Goal: Transaction & Acquisition: Book appointment/travel/reservation

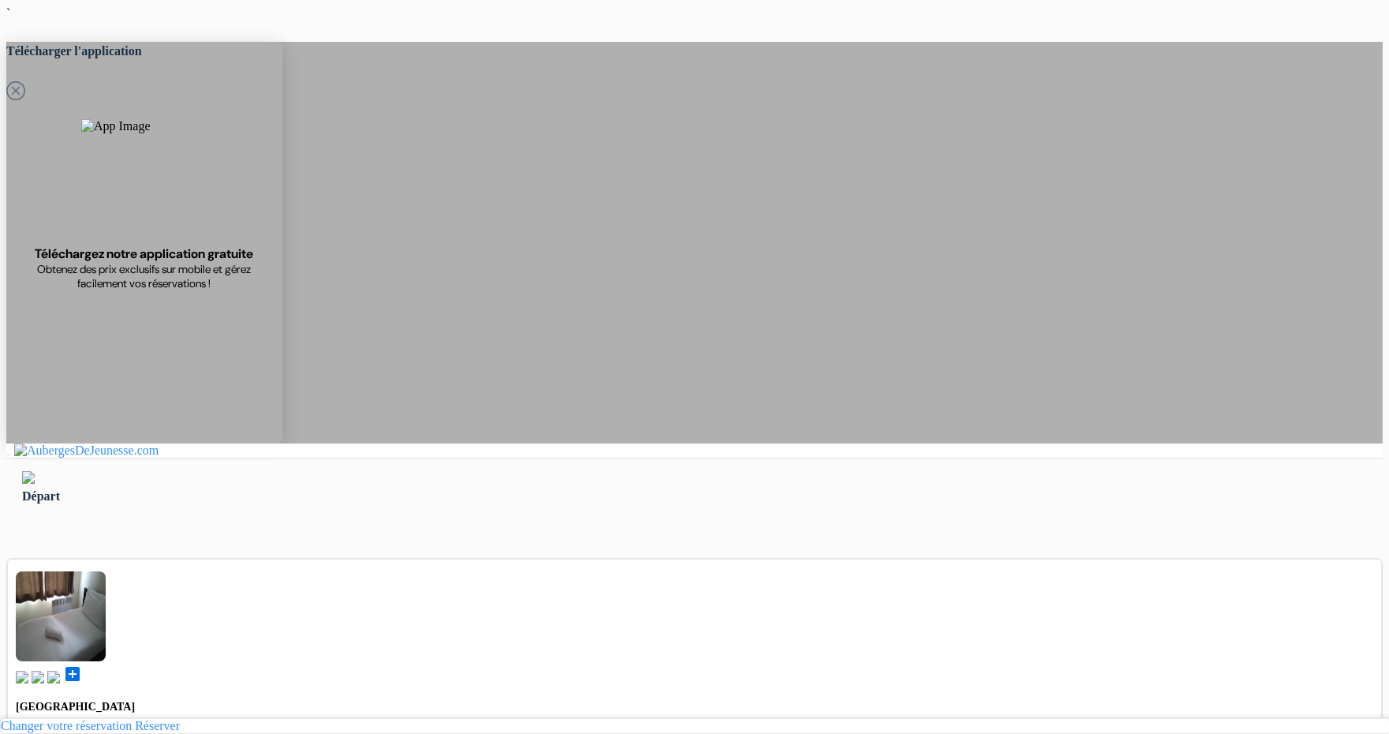
type input "Ardonit"
type input "saliji"
type input "[EMAIL_ADDRESS][DOMAIN_NAME]"
select select "mk"
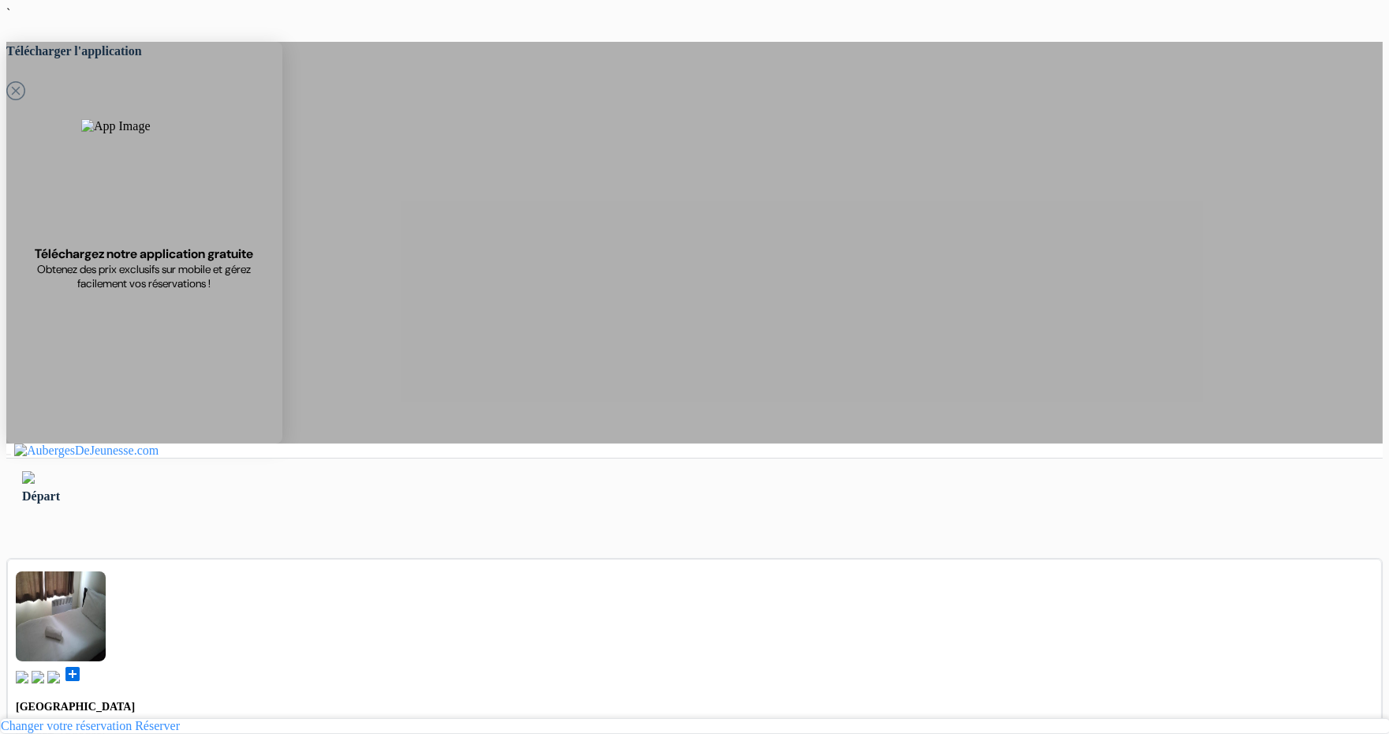
type input "Tetovo"
type input "home"
type input "1200"
type input "070580897"
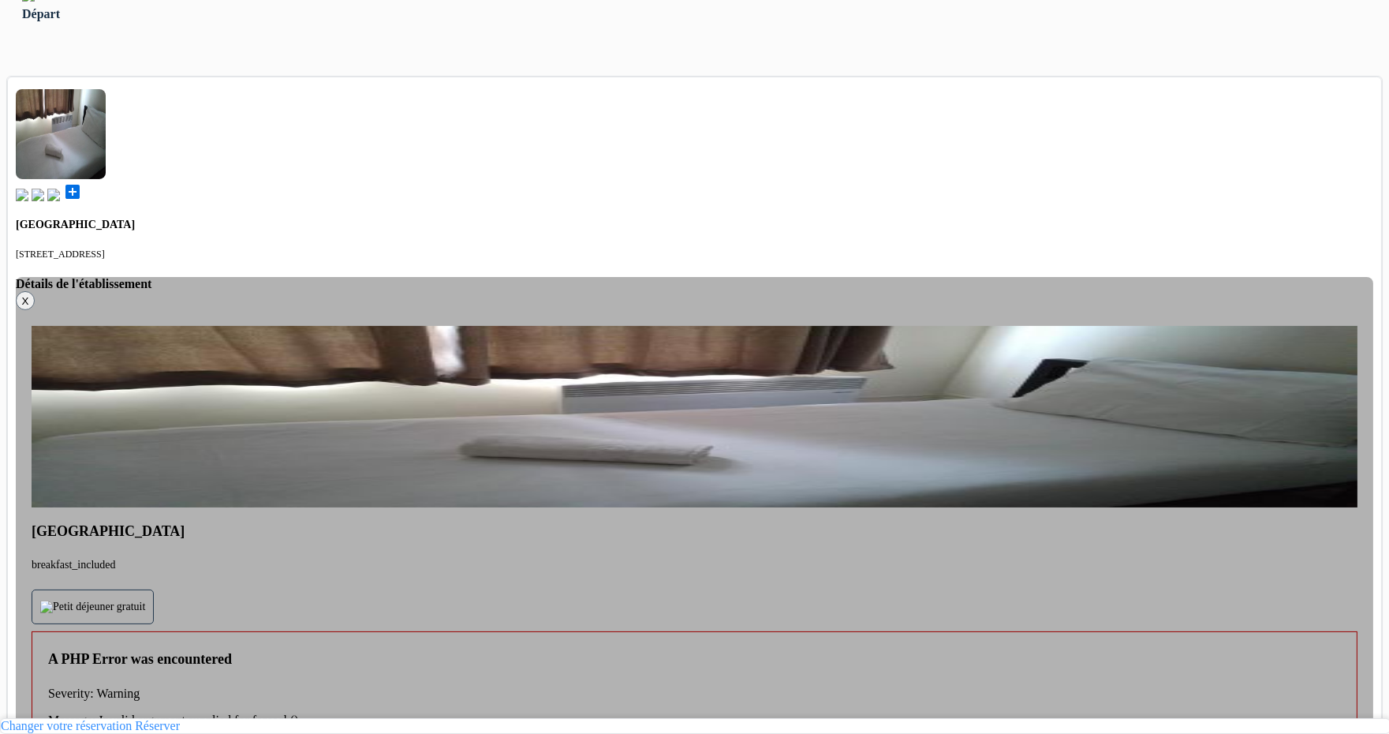
scroll to position [484, 0]
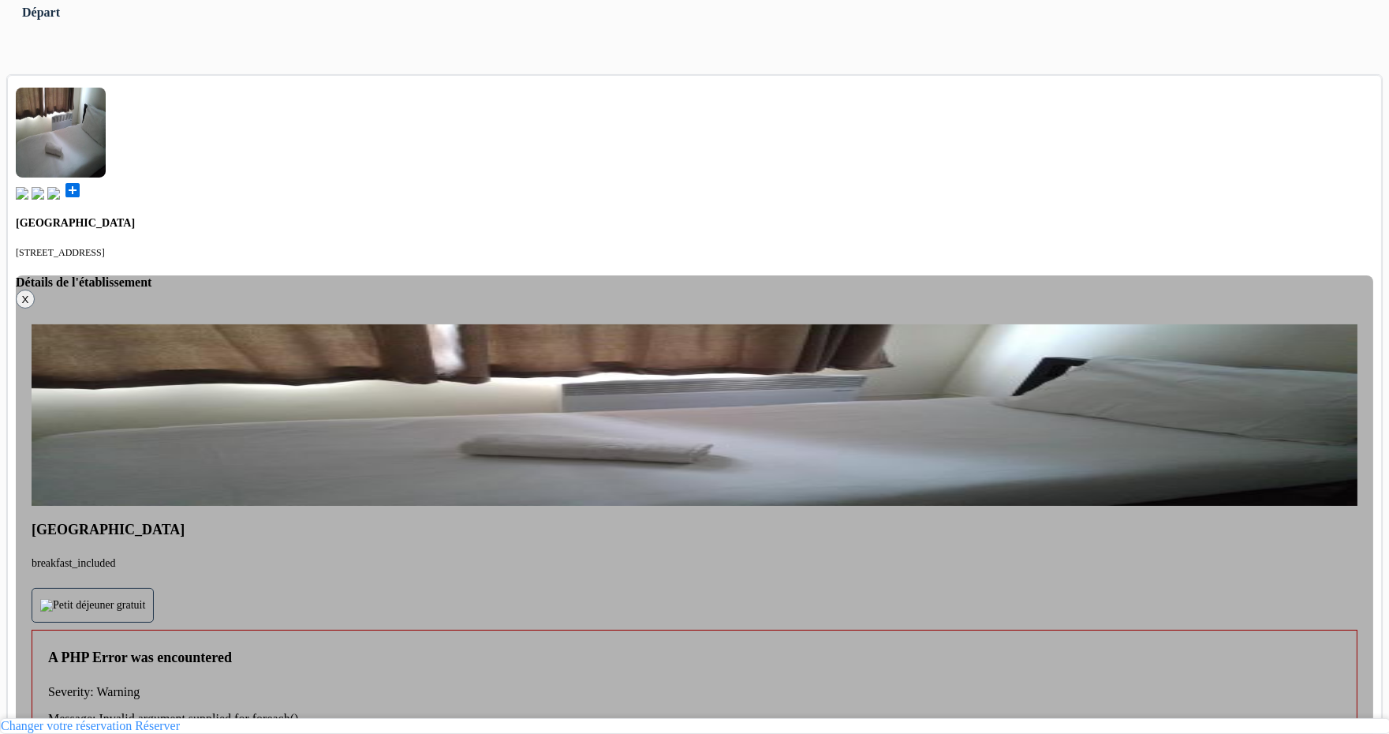
type input "389"
type input "70 580 897"
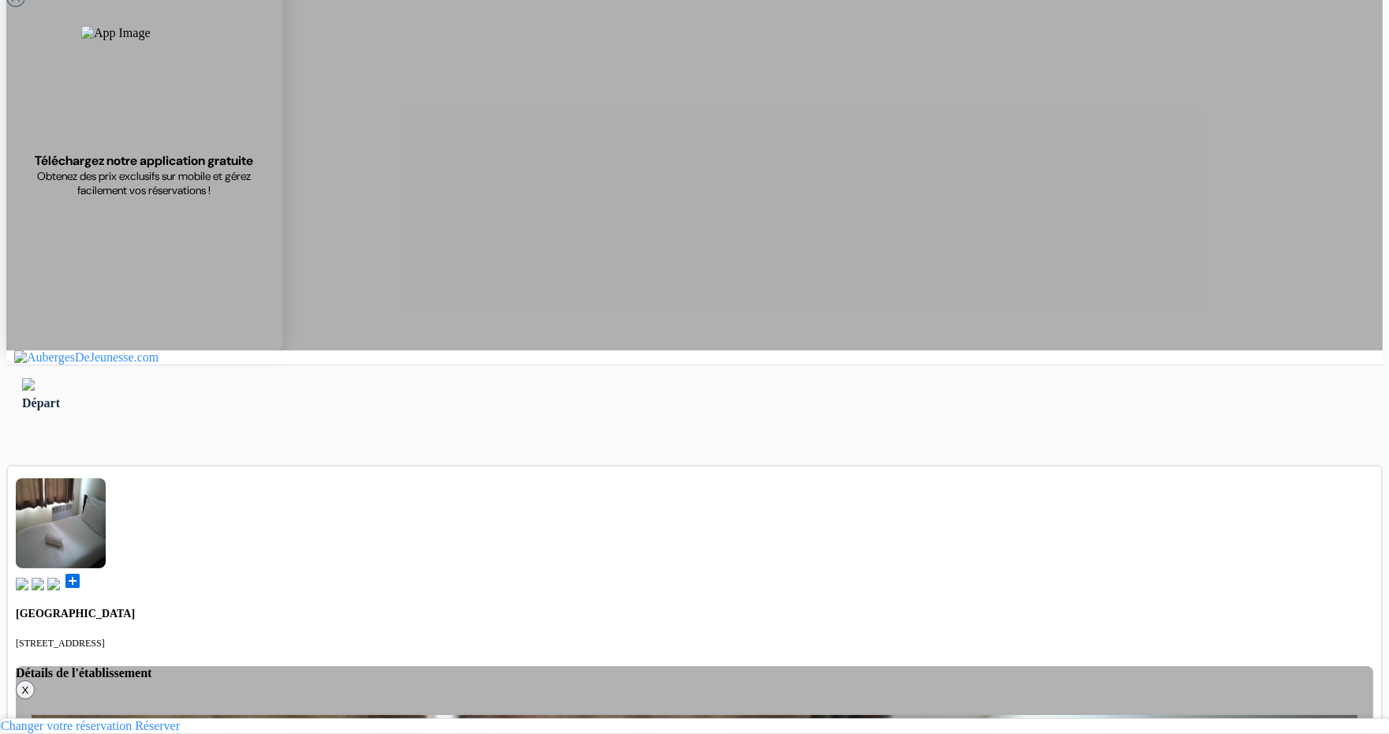
scroll to position [91, 0]
type input "Saliji"
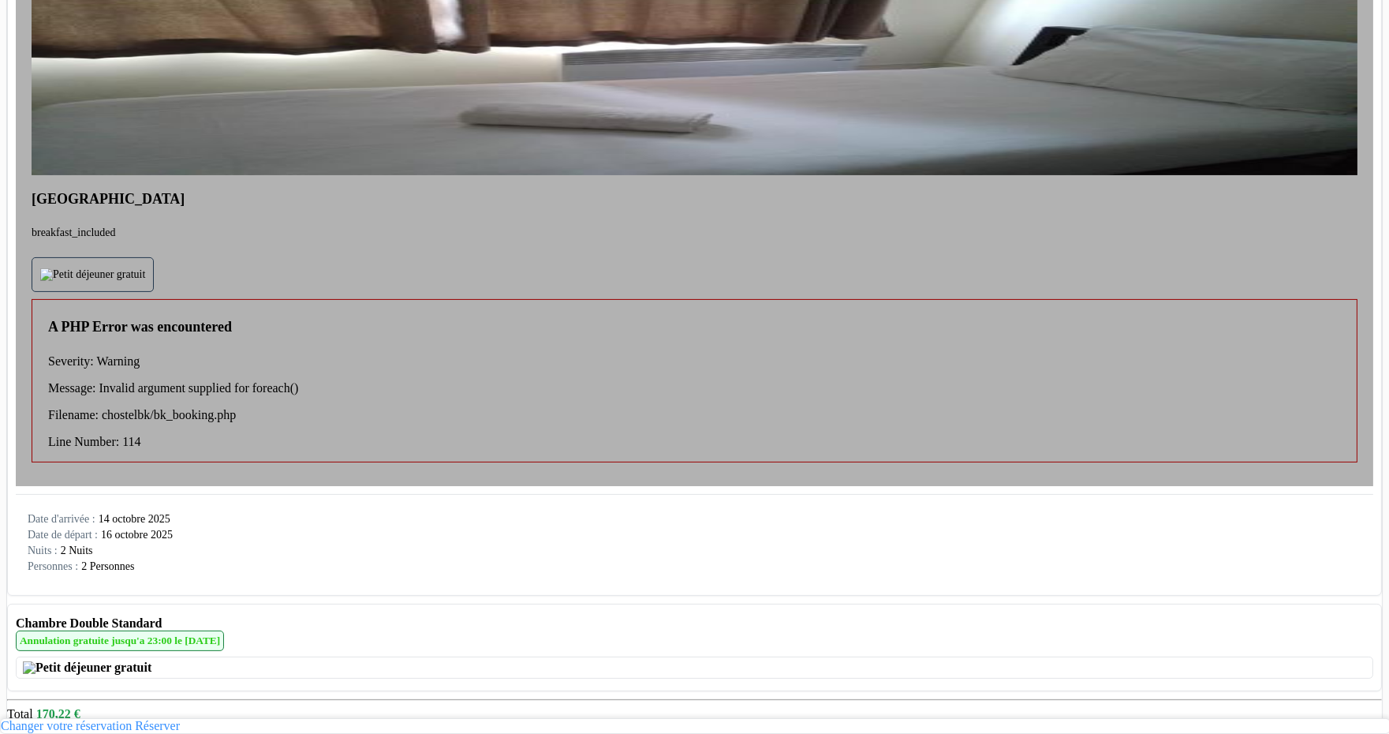
scroll to position [861, 0]
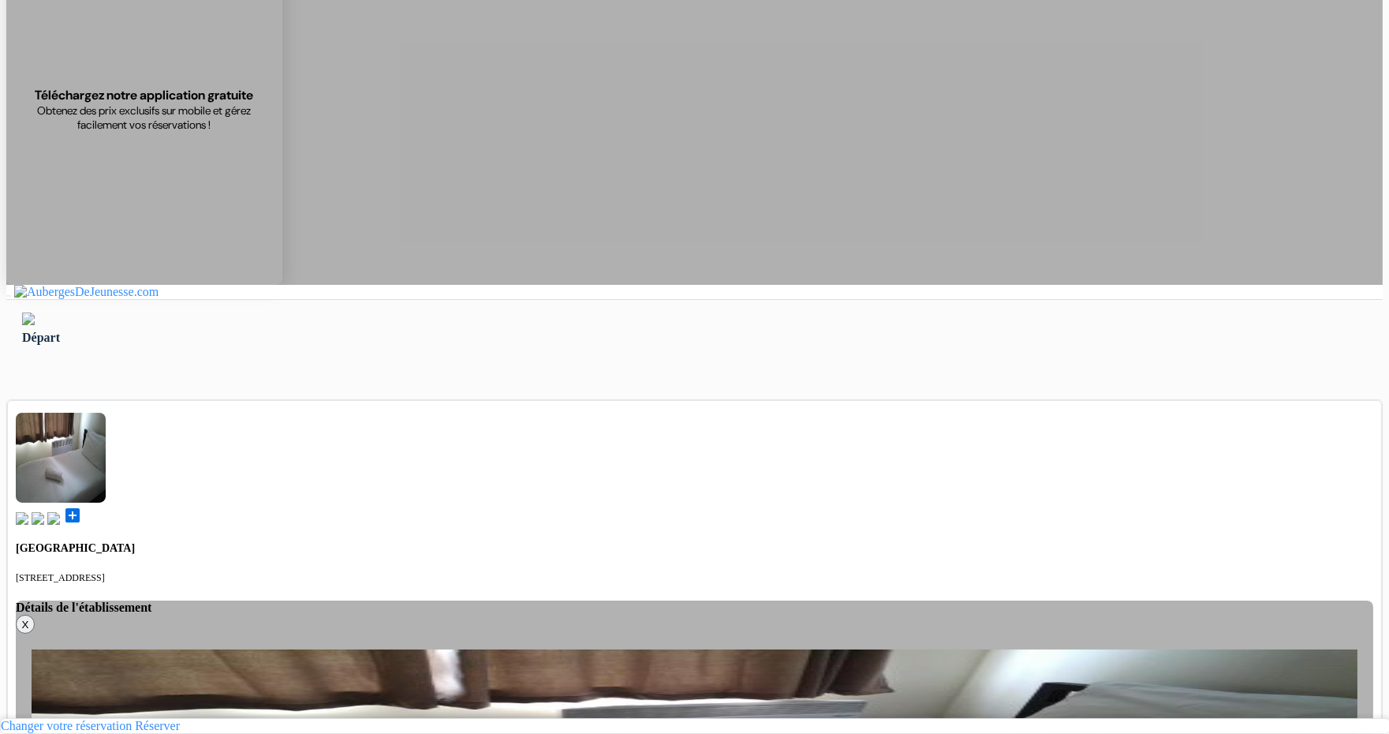
scroll to position [62, 0]
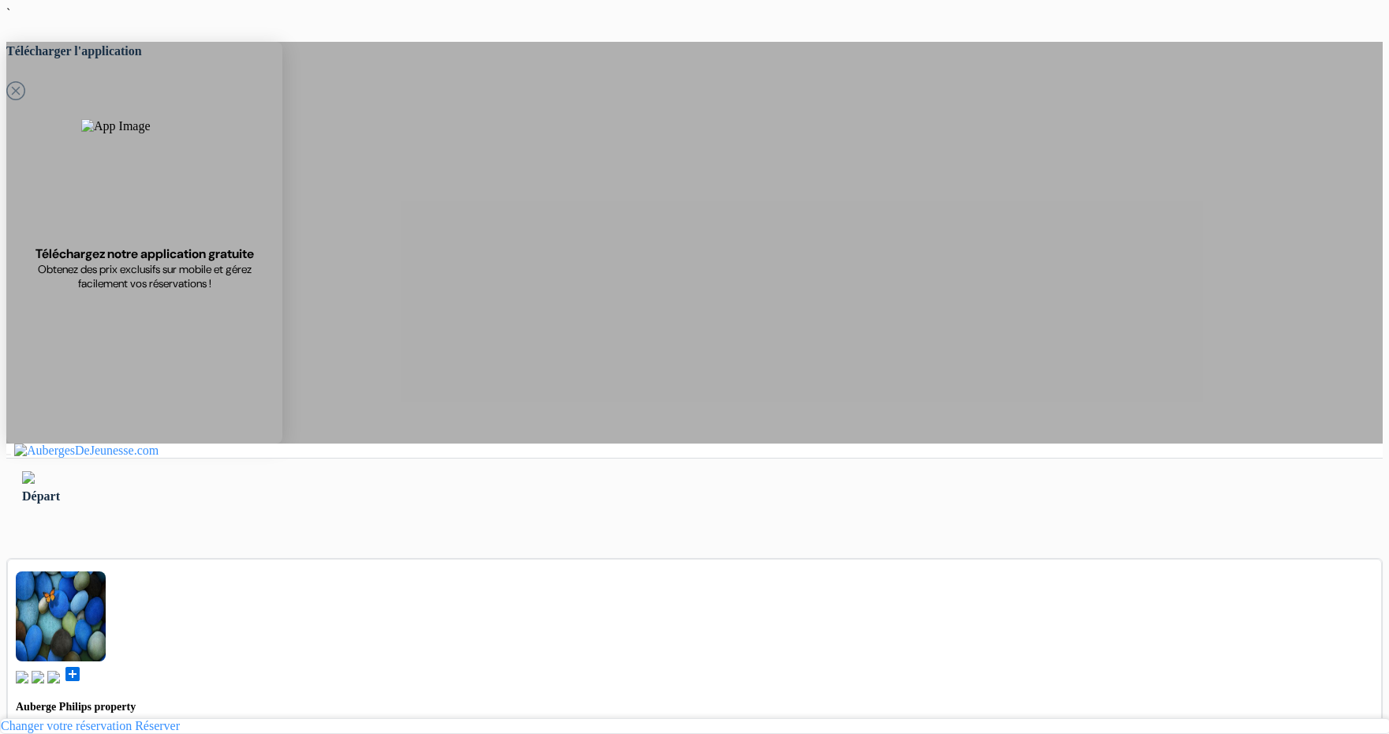
type input "Ardonit"
type input "saliji"
type input "[EMAIL_ADDRESS][DOMAIN_NAME]"
type input "070580897"
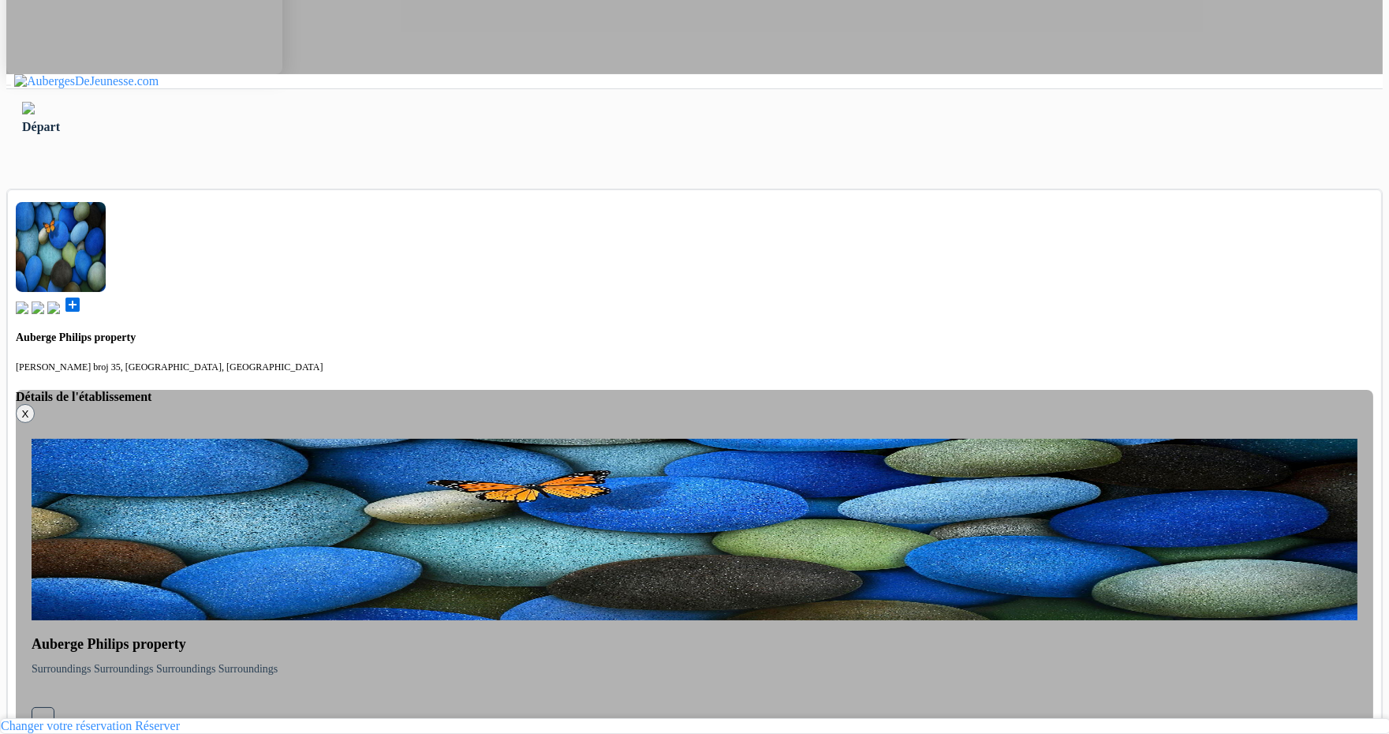
scroll to position [384, 0]
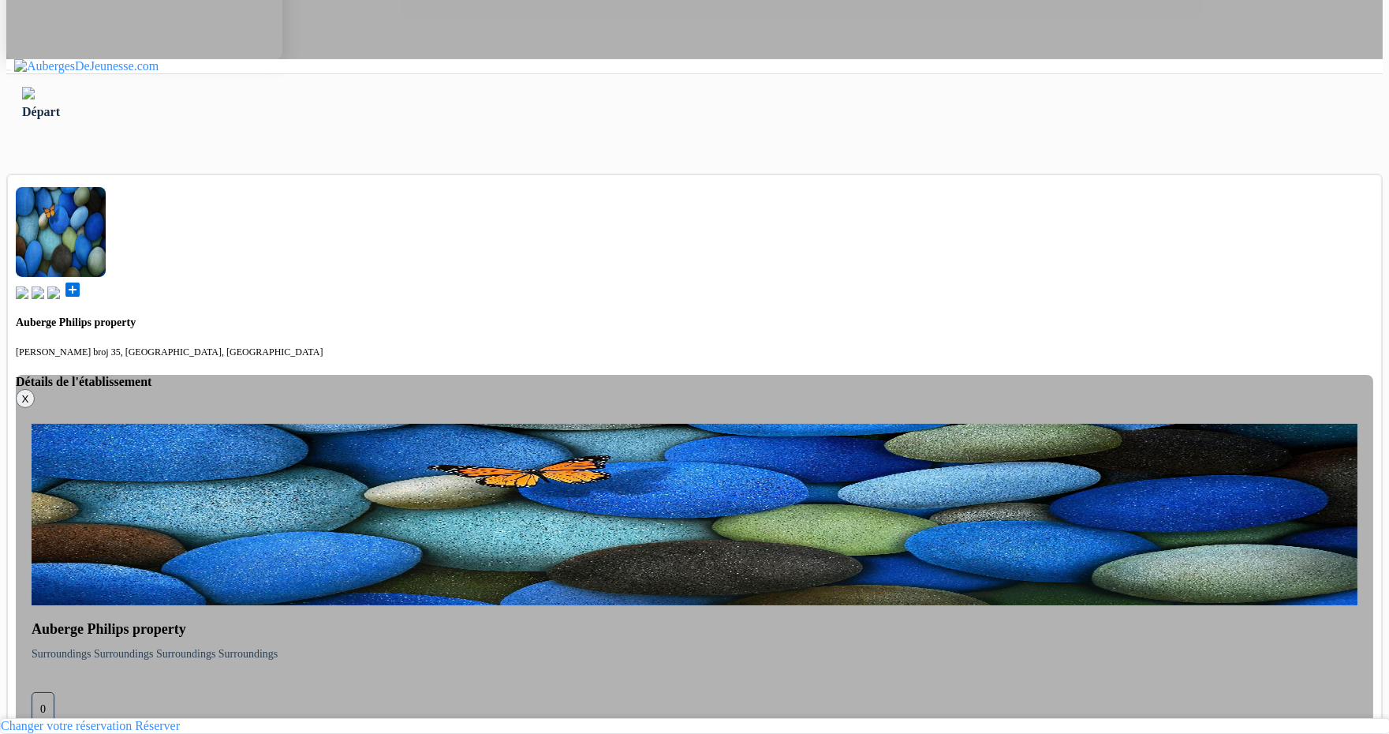
select select "4"
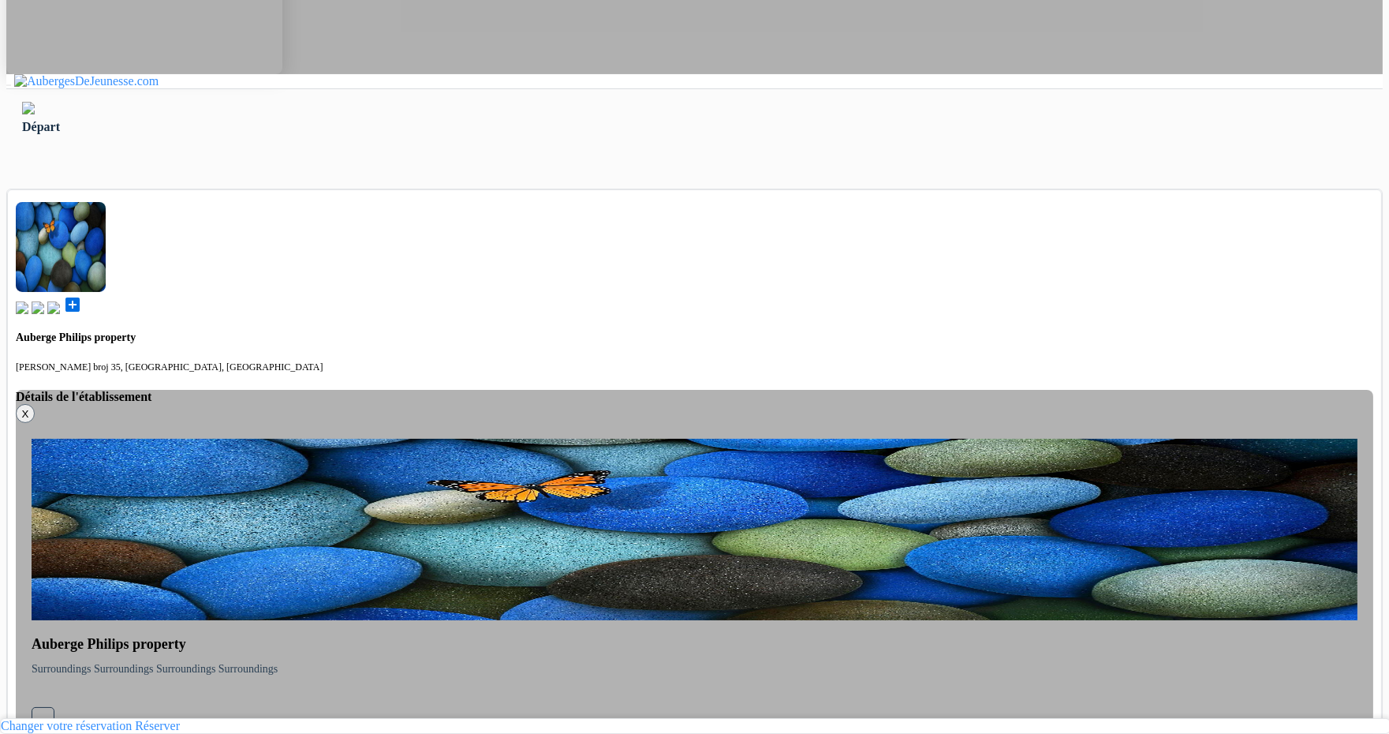
scroll to position [554, 0]
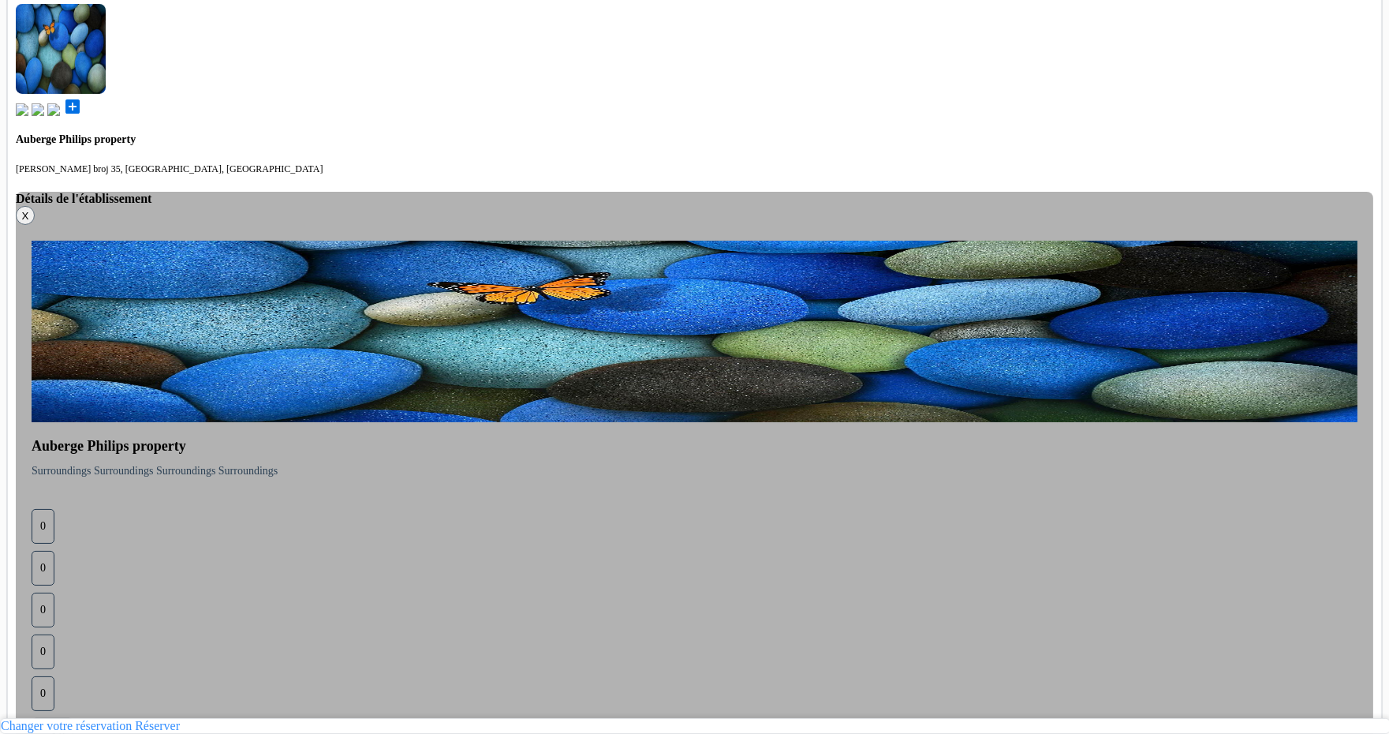
scroll to position [580, 0]
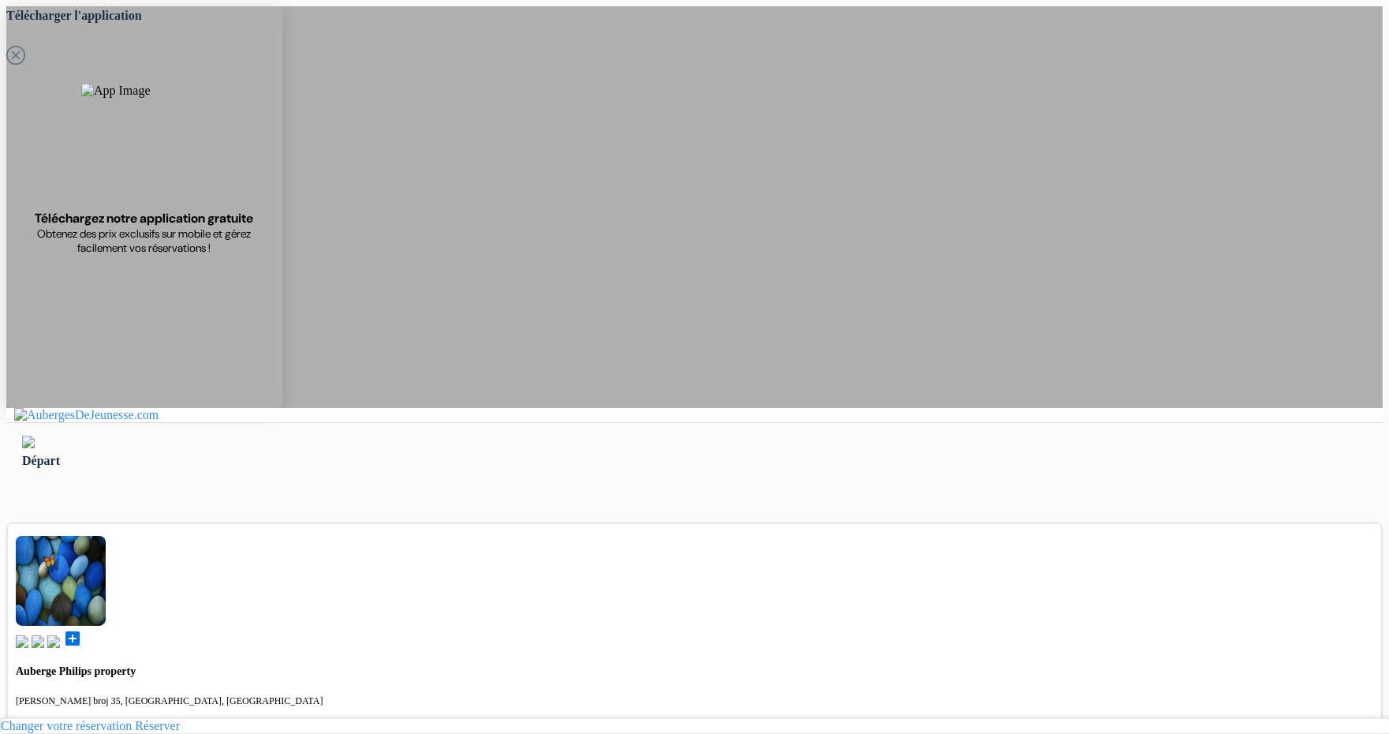
scroll to position [17, 0]
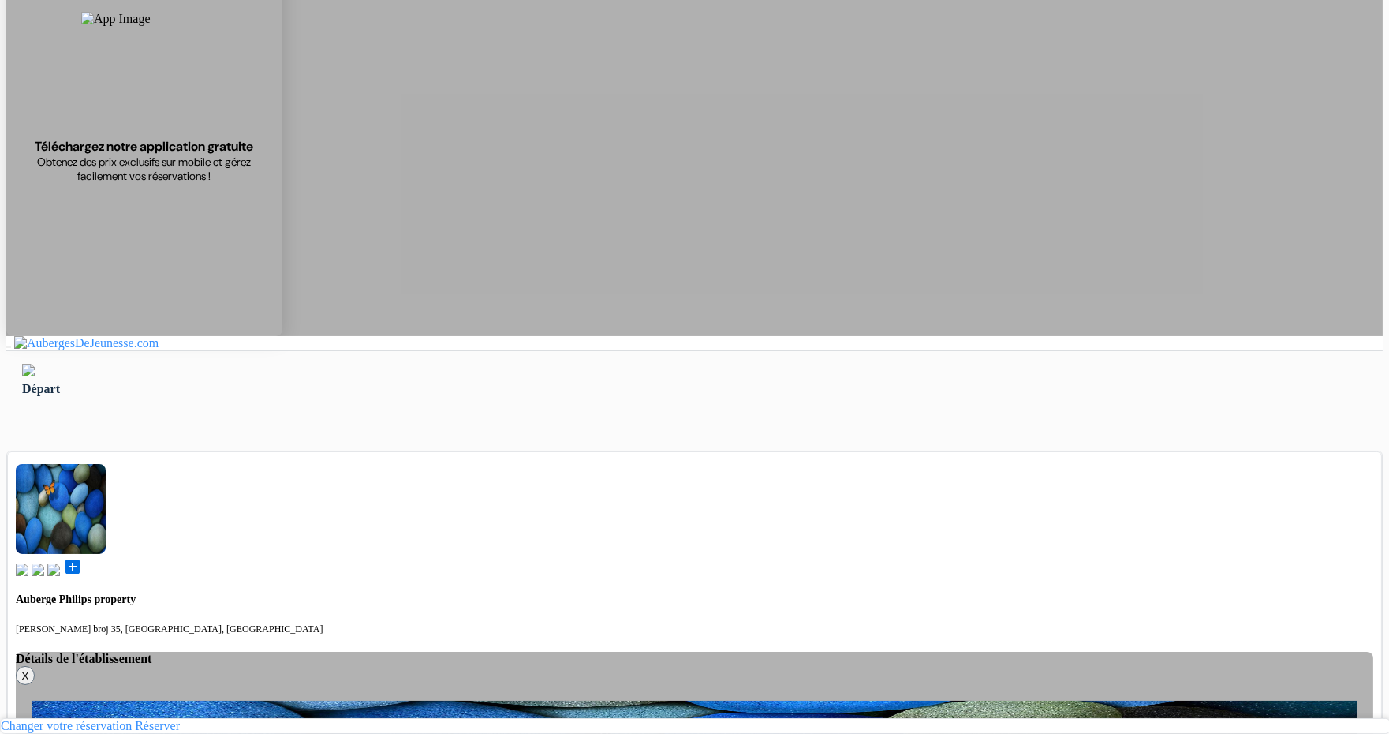
scroll to position [108, 0]
type input "389"
type input "70 580 897"
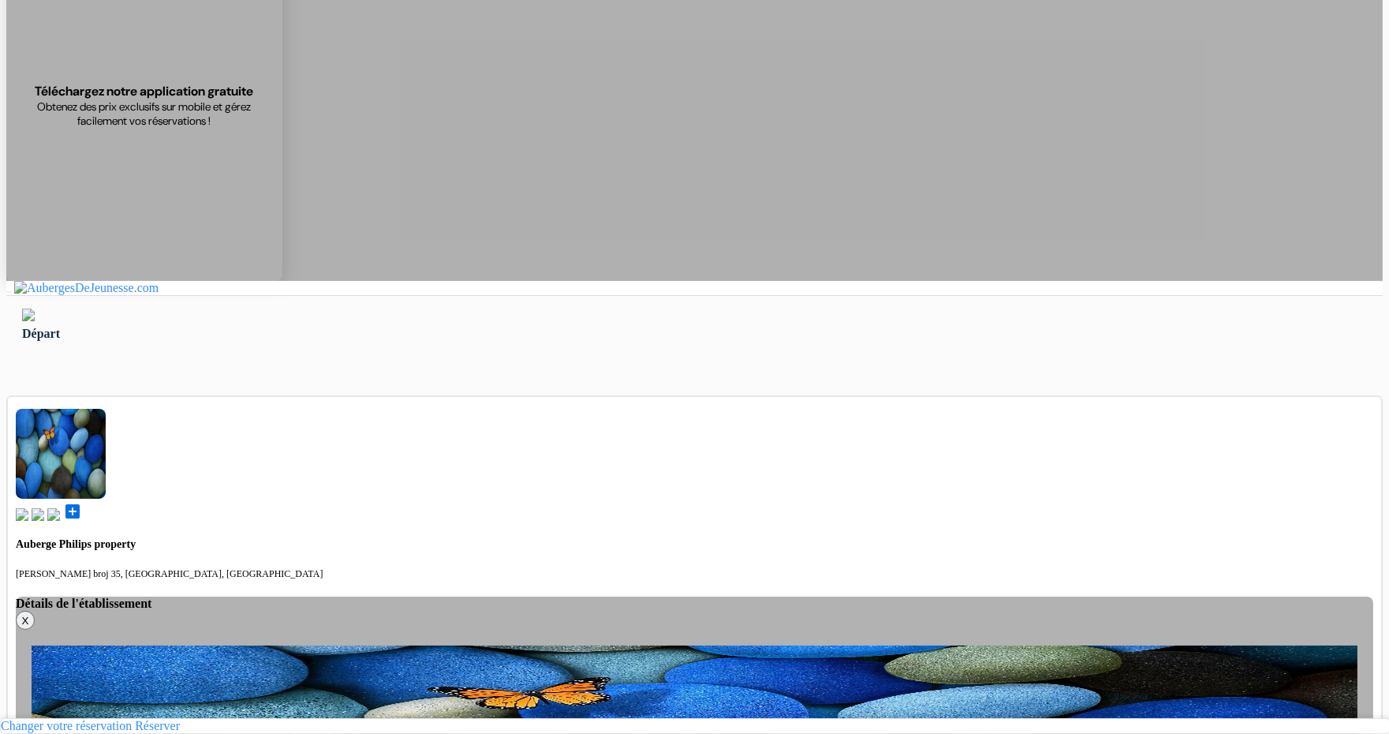
scroll to position [0, 0]
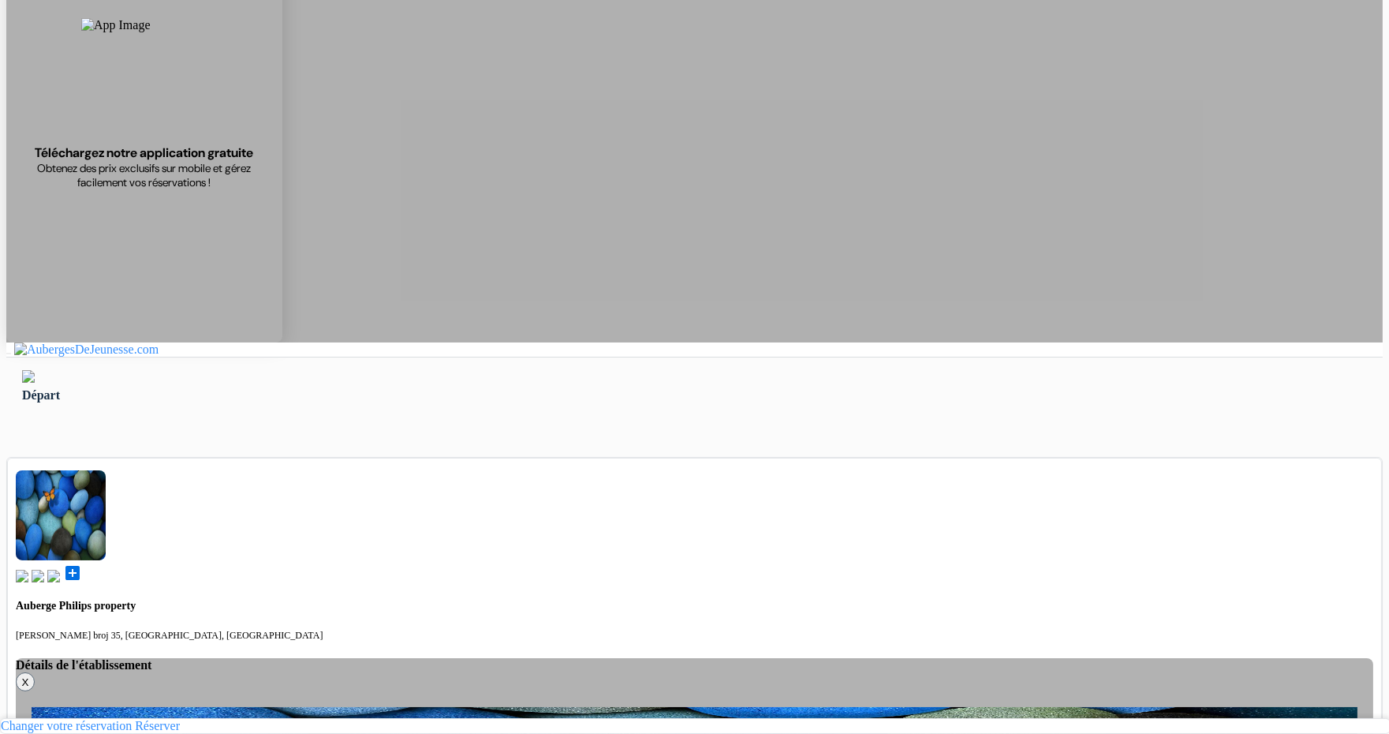
scroll to position [43, 0]
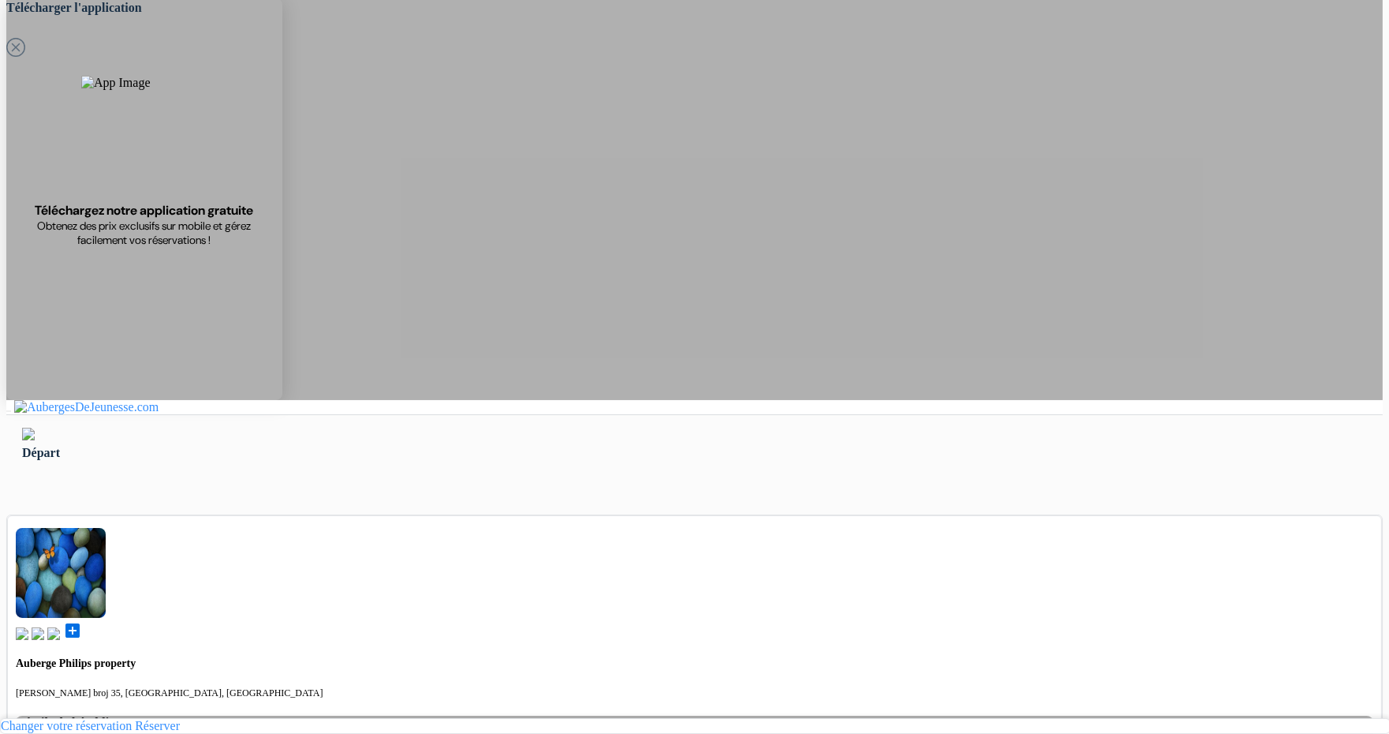
type input "Ardonit"
type input "saliji"
type input "[EMAIL_ADDRESS][DOMAIN_NAME]"
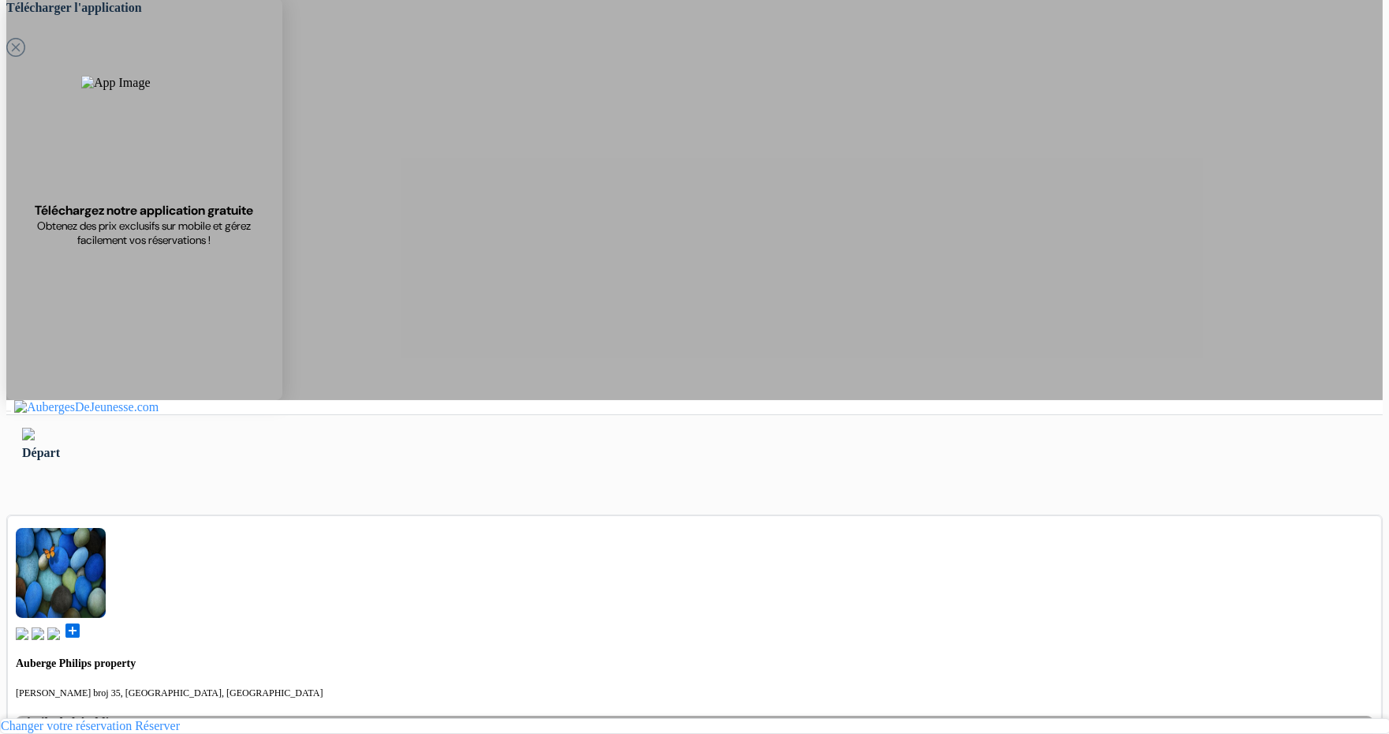
type input "070580897"
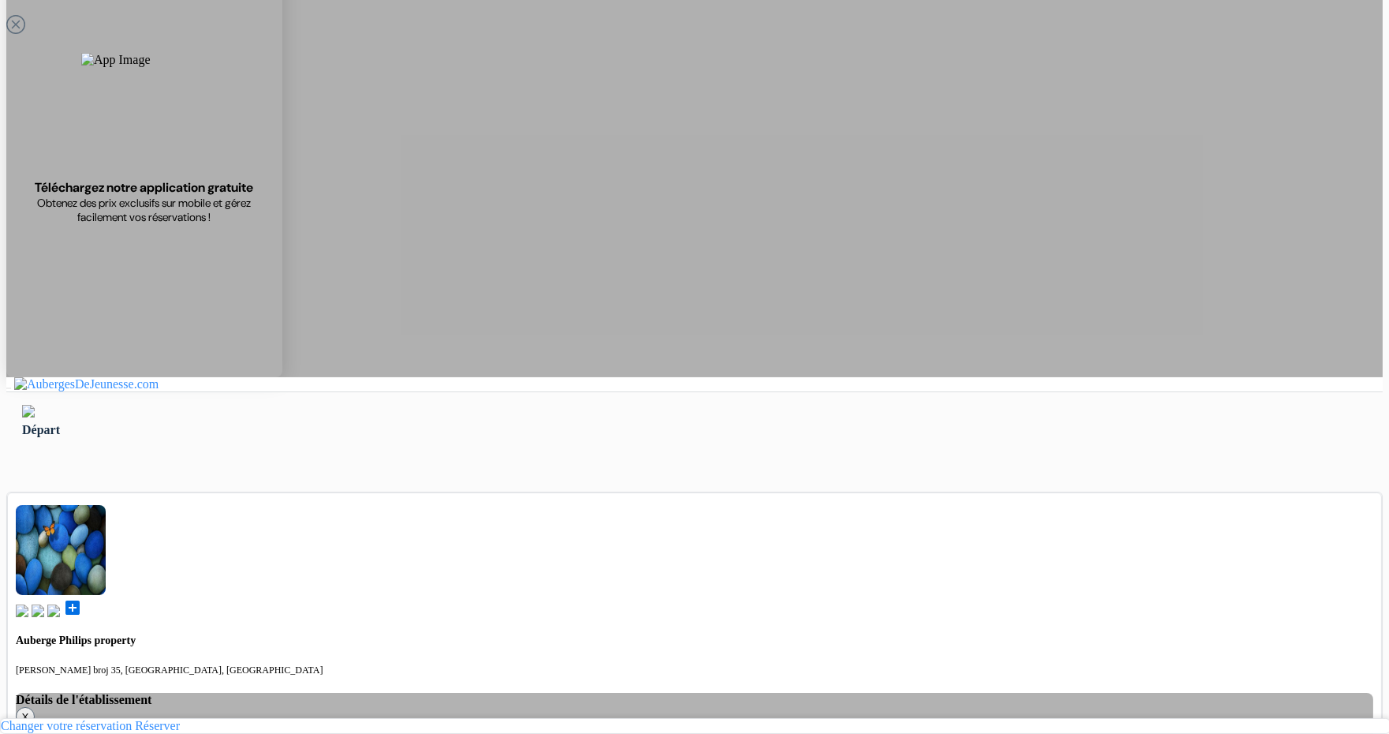
scroll to position [132, 0]
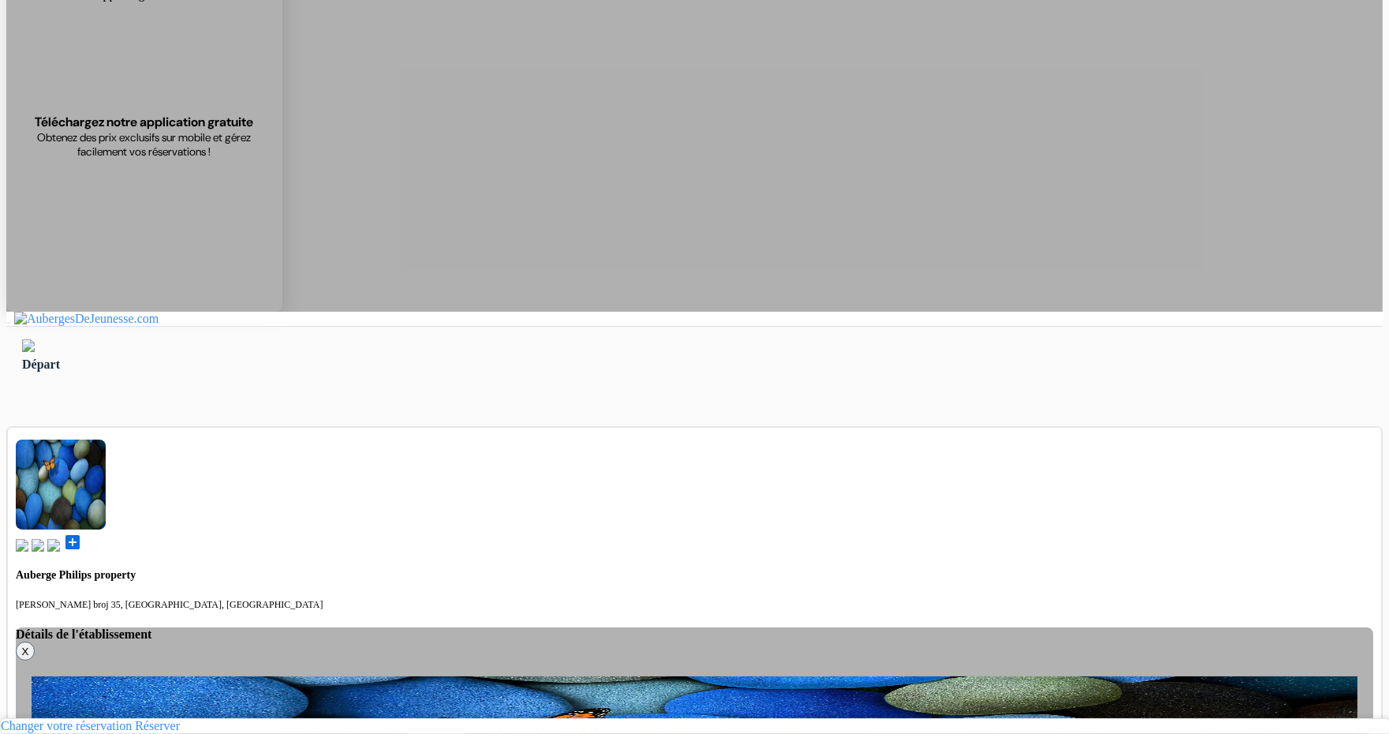
type input "Saliji"
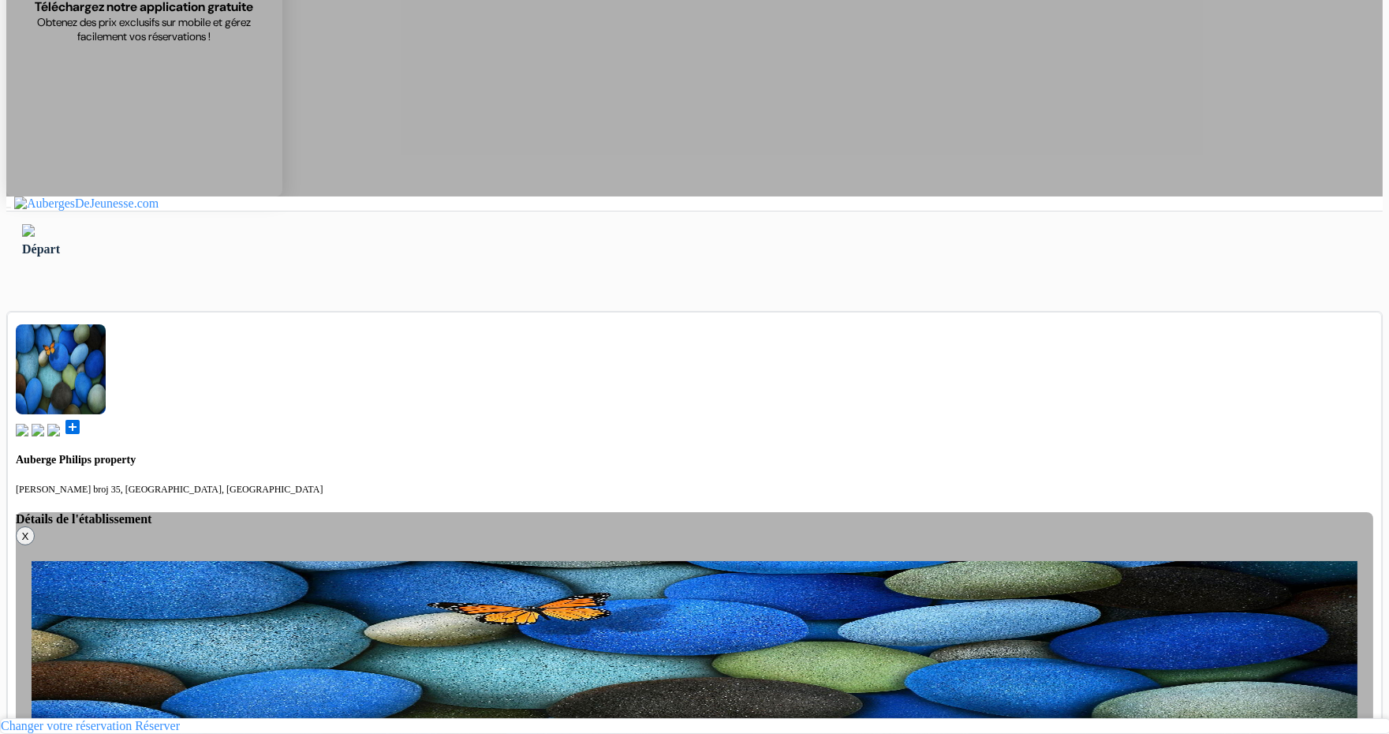
scroll to position [248, 0]
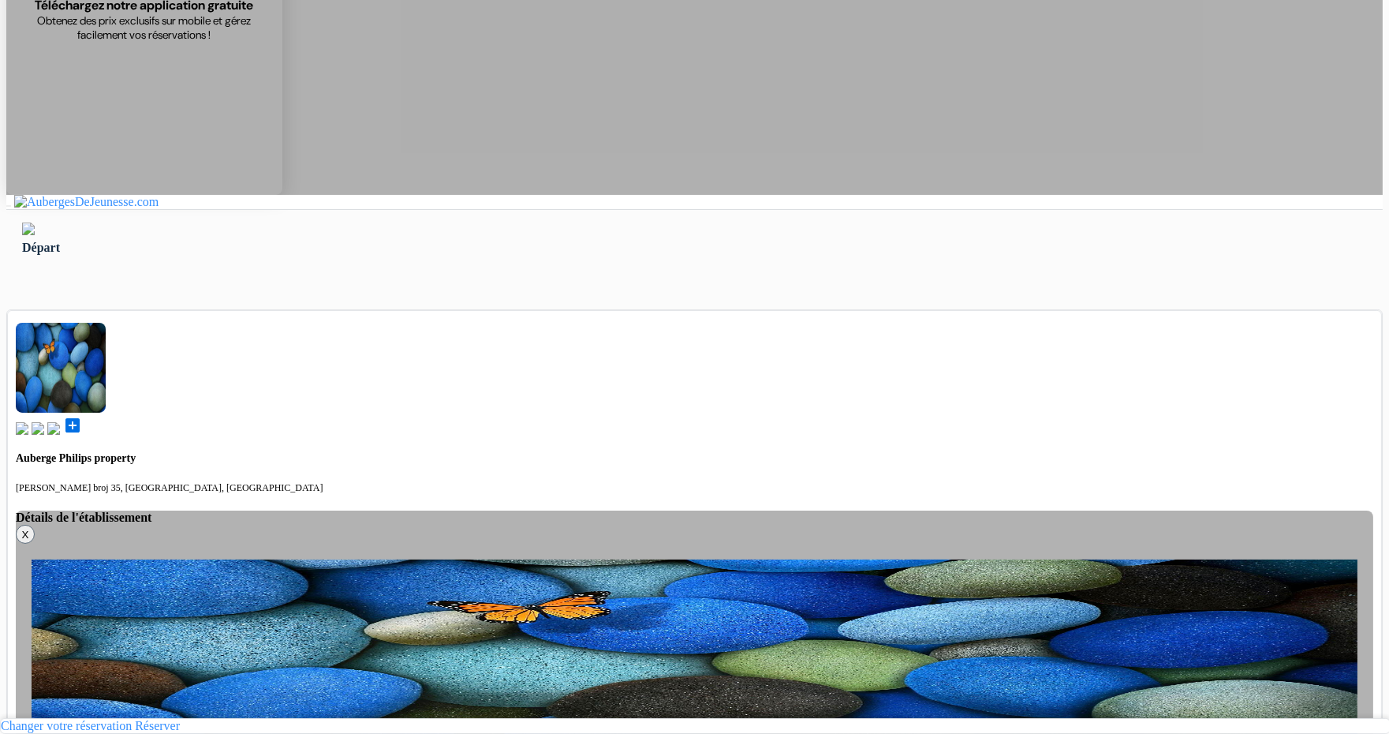
type input "389"
type input "70 580 897"
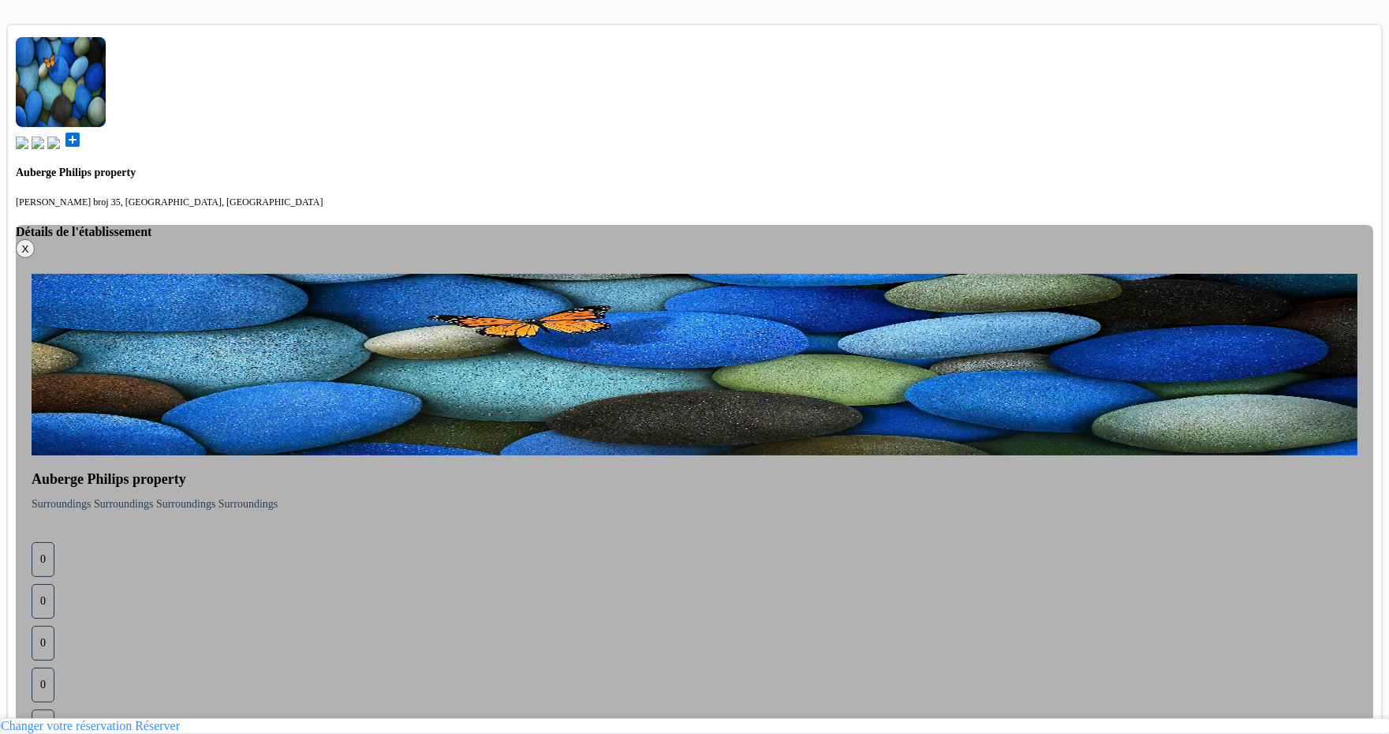
scroll to position [536, 0]
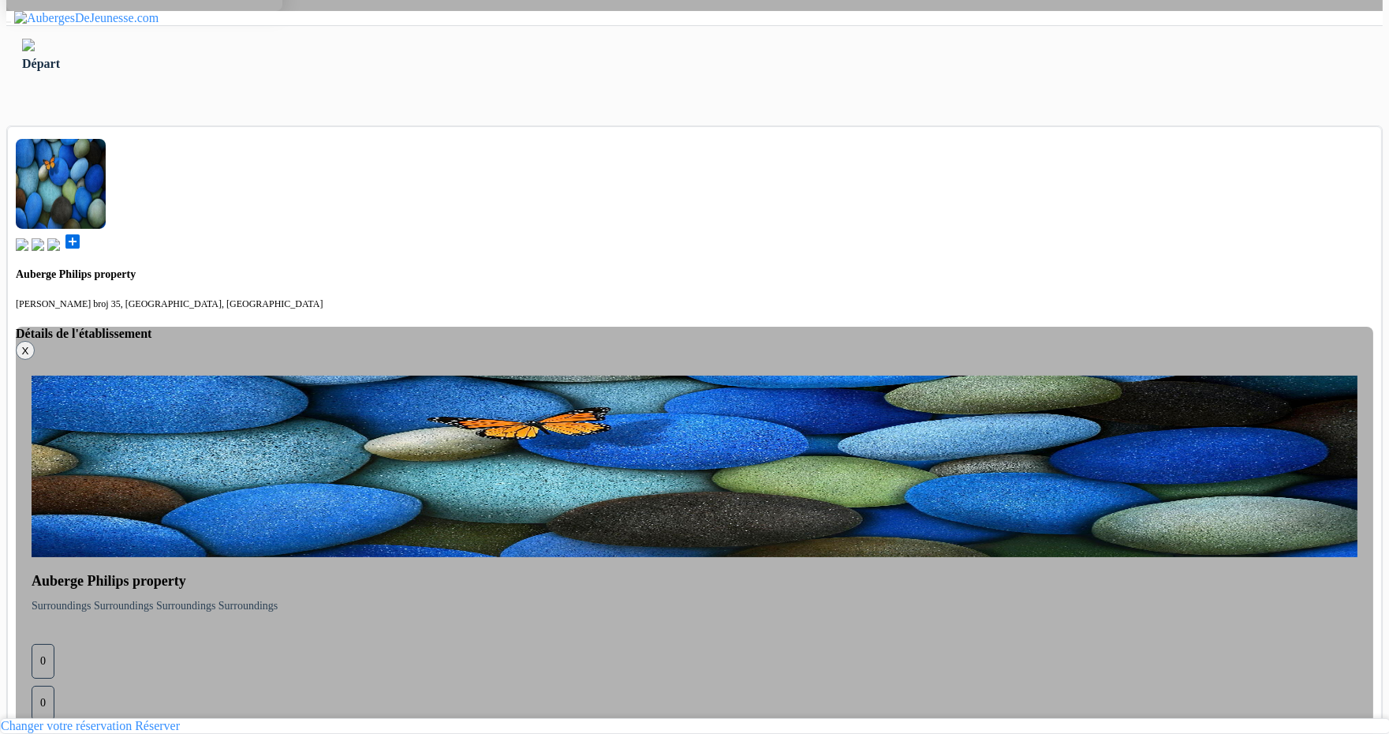
scroll to position [424, 0]
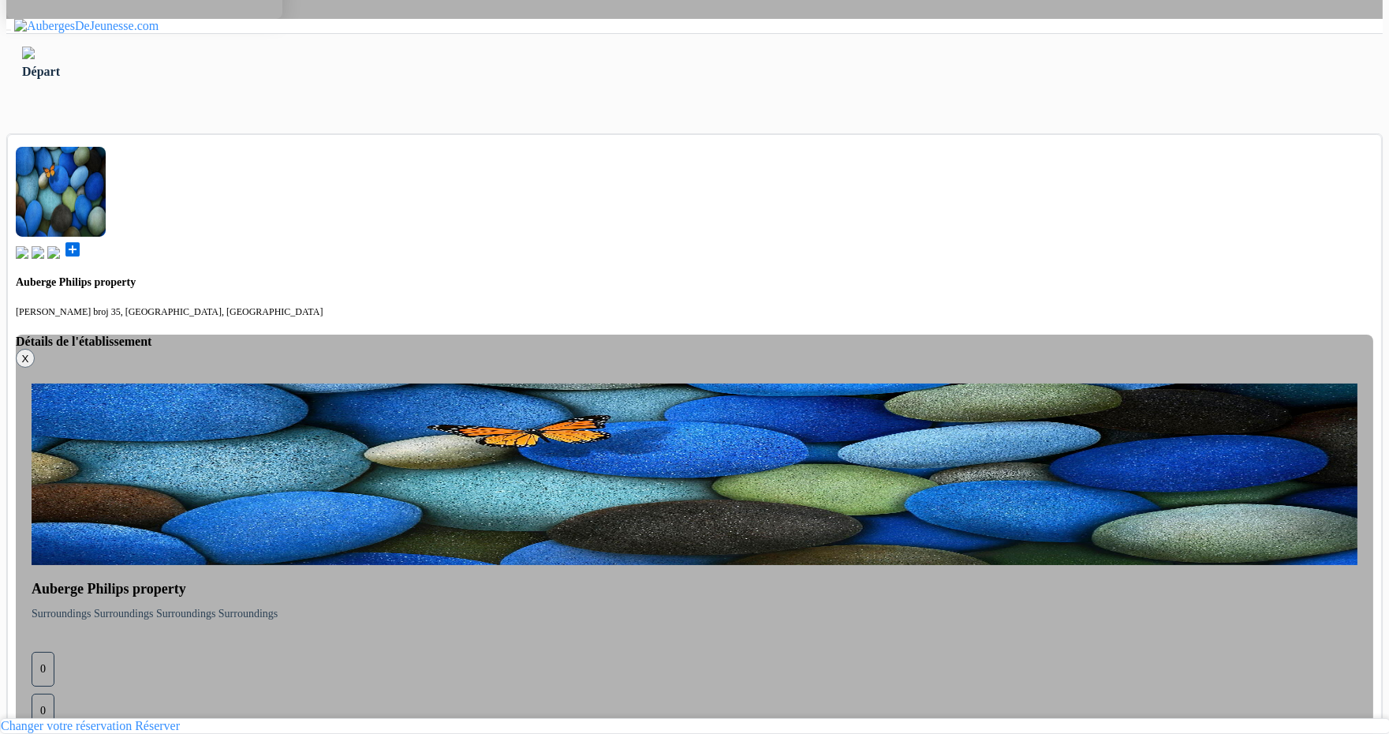
select select "6"
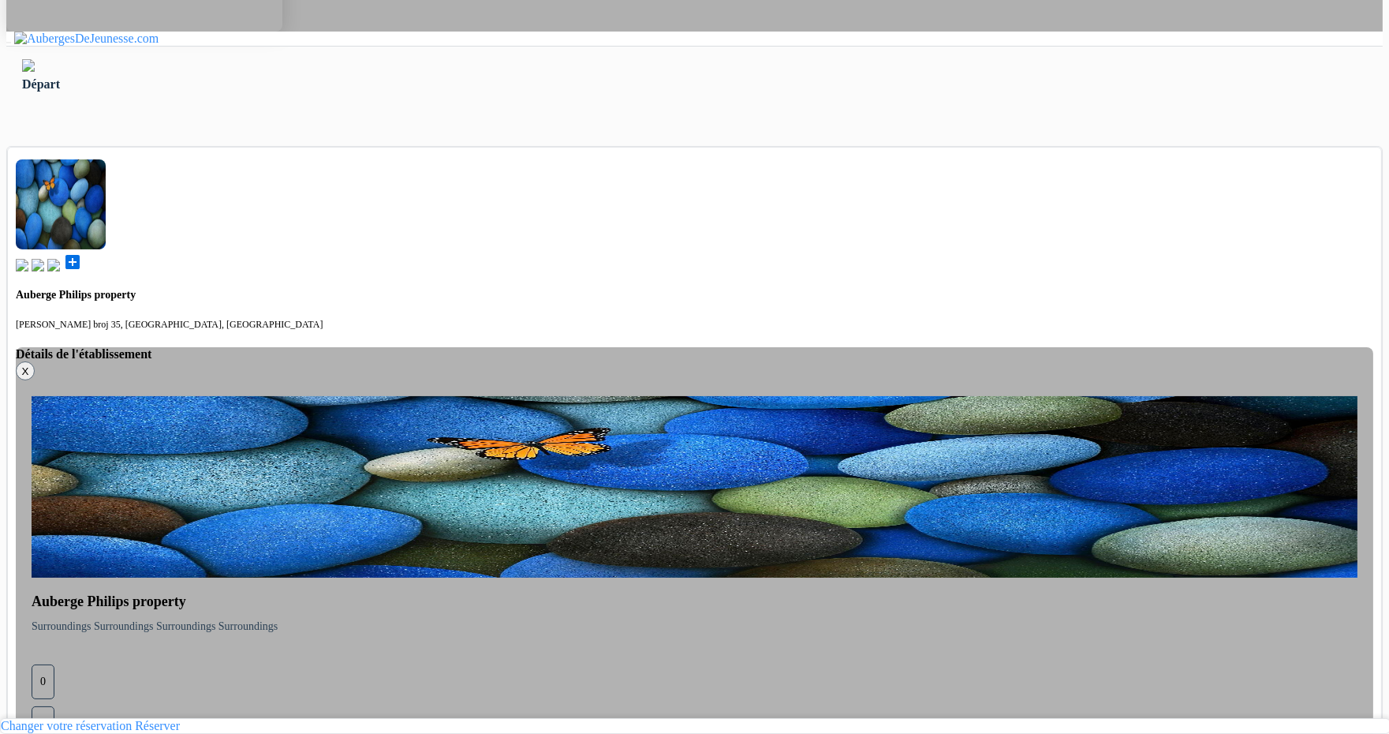
scroll to position [538, 0]
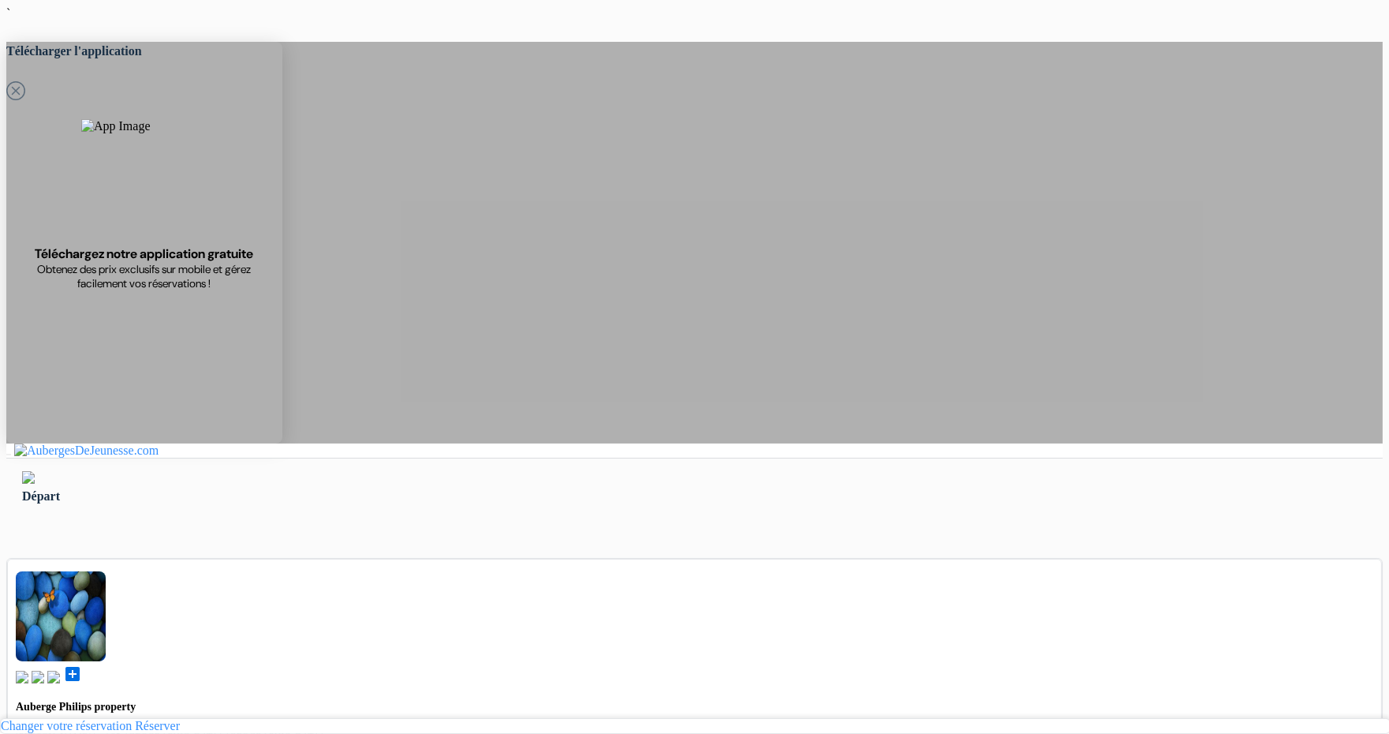
scroll to position [6, 0]
select select "mk"
type input "Ardonit"
type input "saliji"
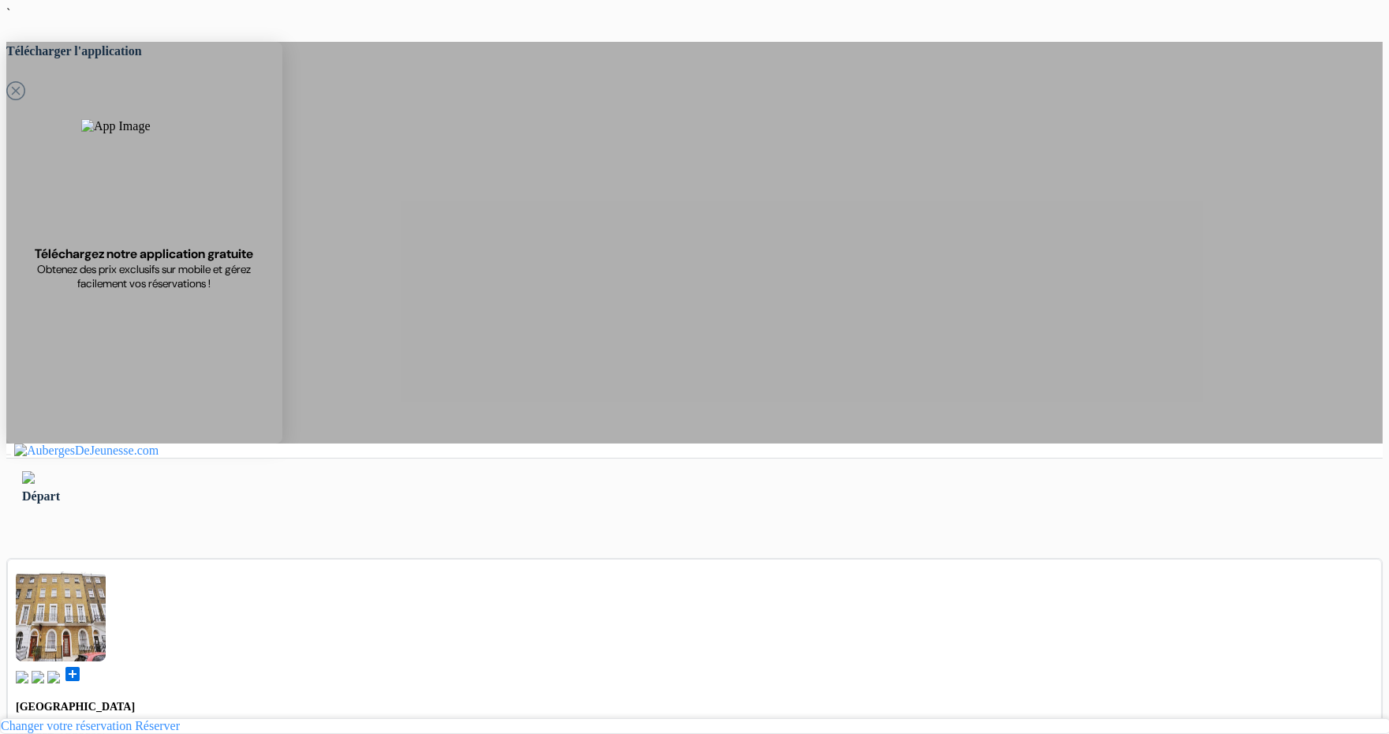
type input "[EMAIL_ADDRESS][DOMAIN_NAME]"
select select "mk"
type input "Tetovo"
type input "home"
type input "1200"
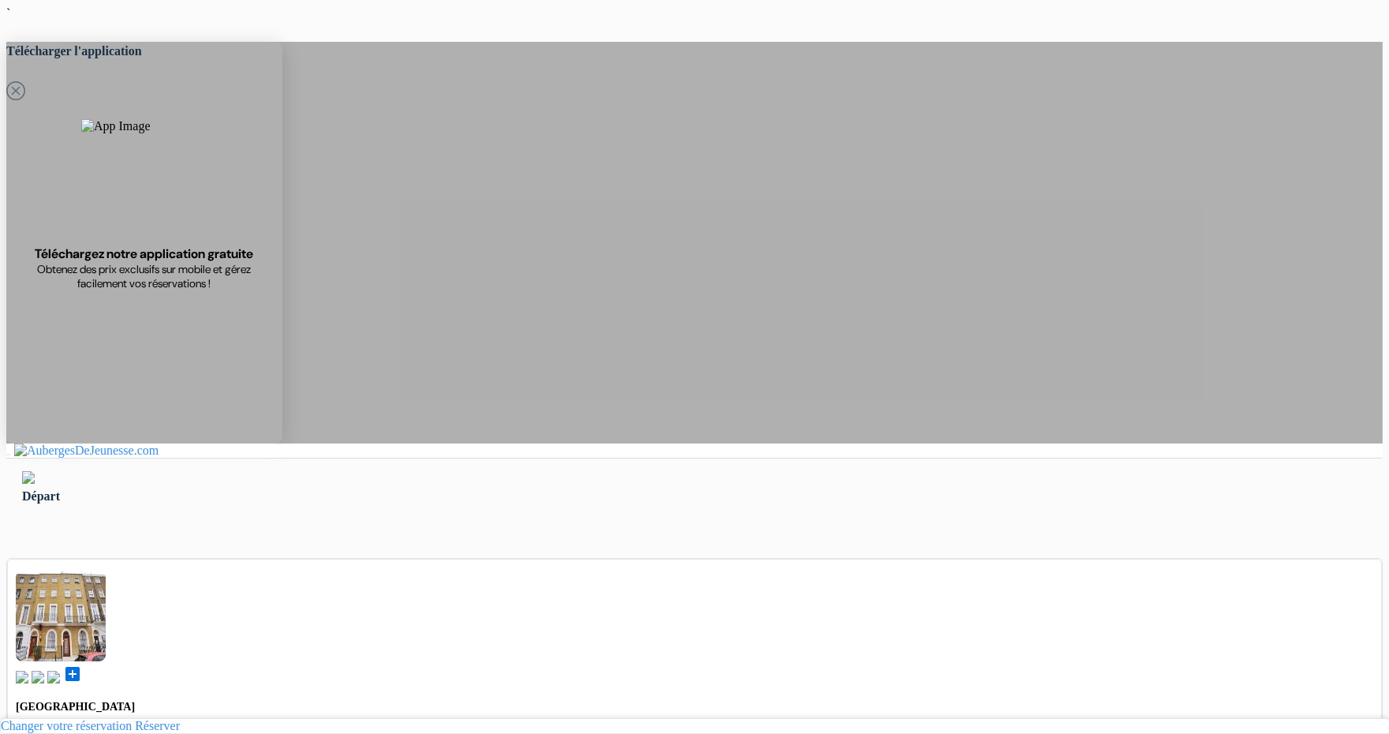
type input "070580897"
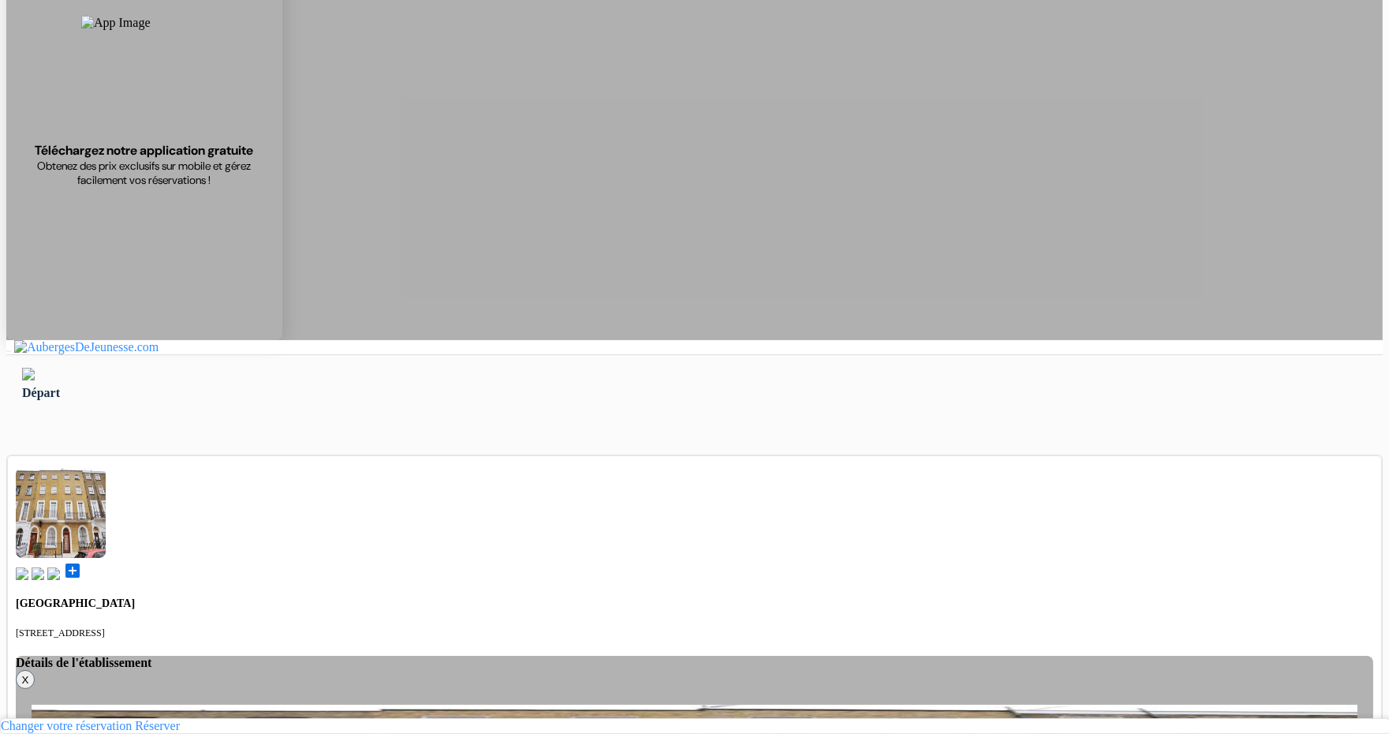
scroll to position [104, 0]
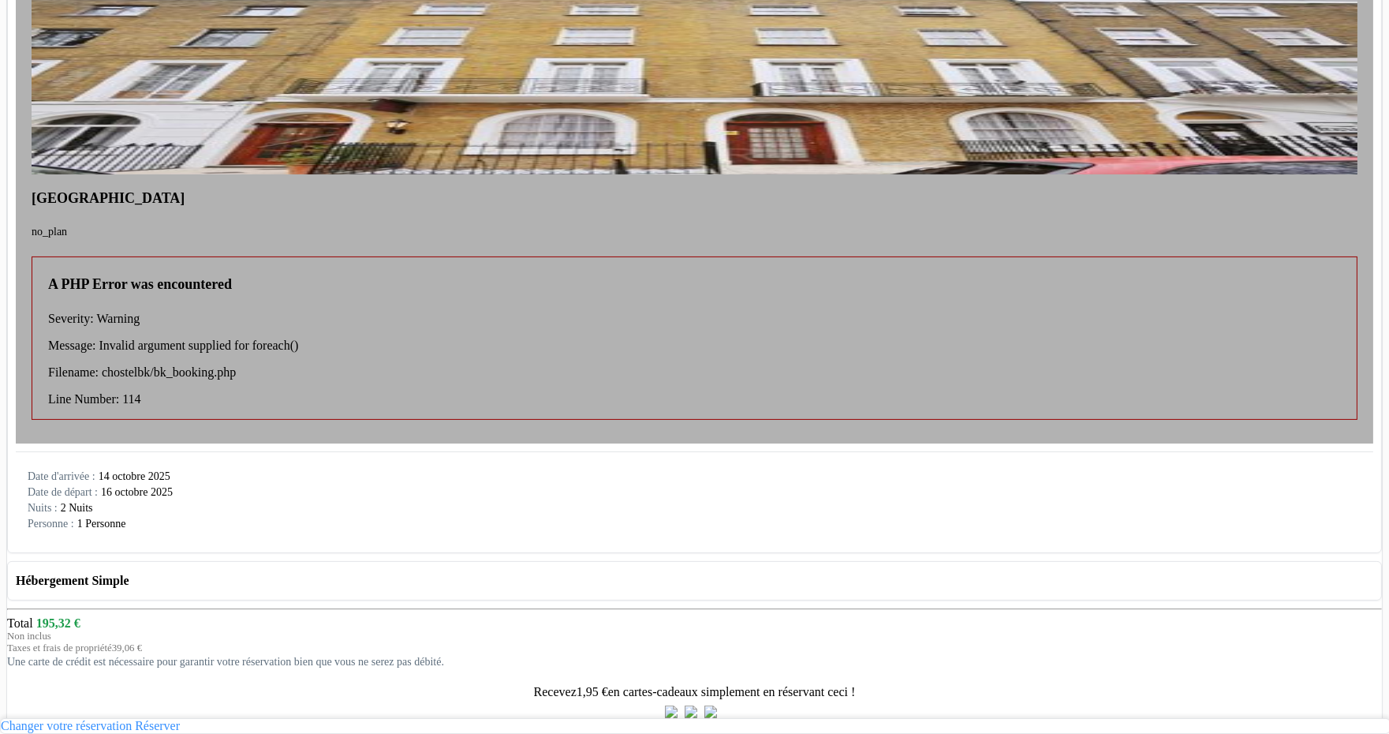
scroll to position [861, 0]
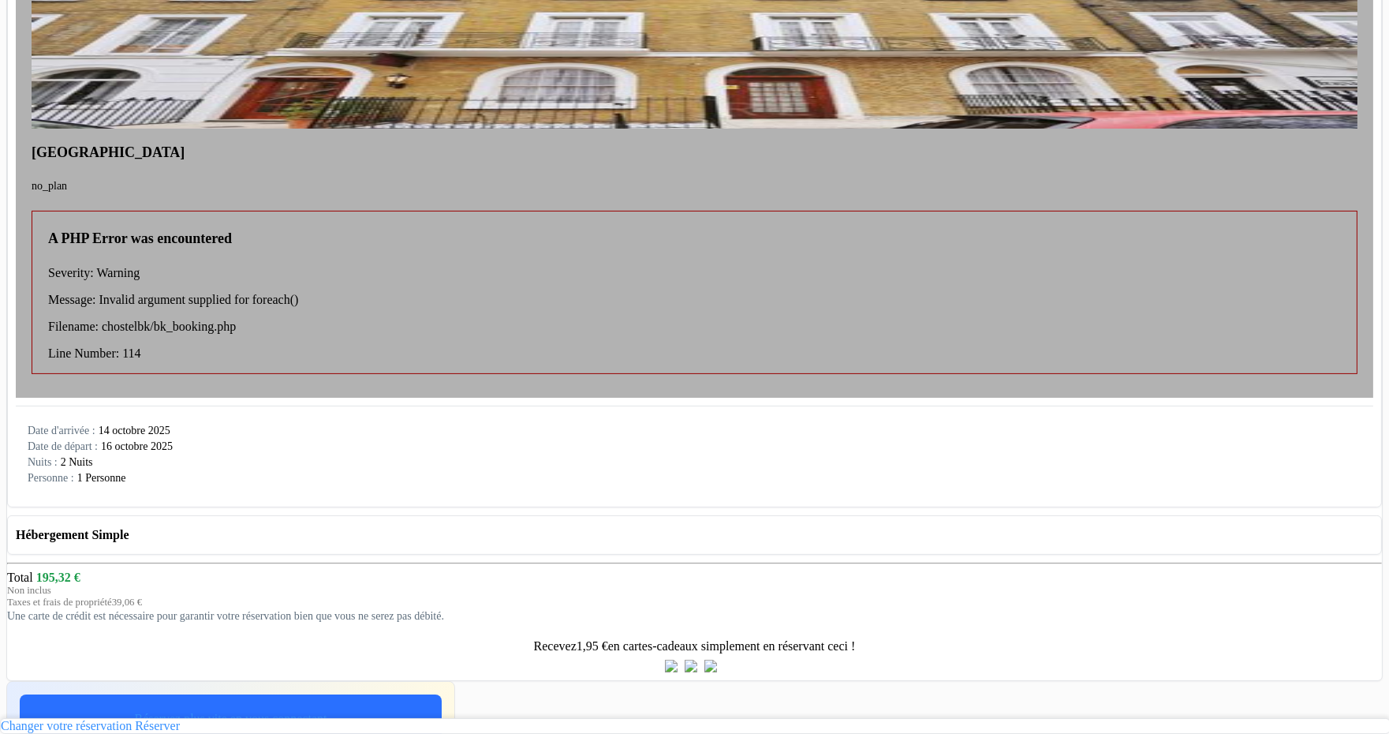
type input "Saliji"
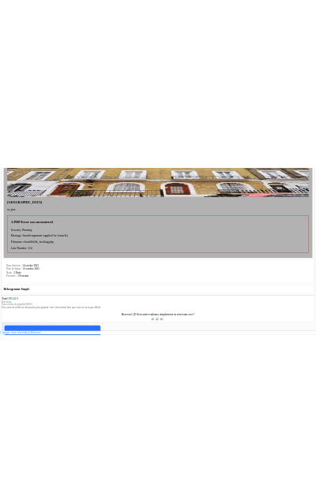
scroll to position [93, 0]
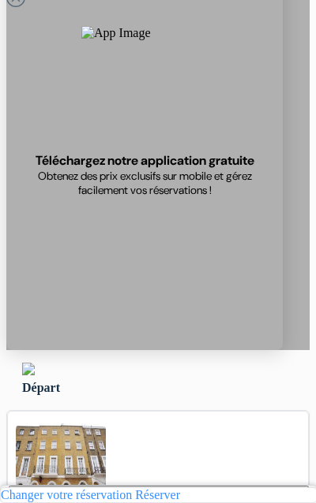
click at [180, 489] on link "Réserver" at bounding box center [157, 494] width 45 height 13
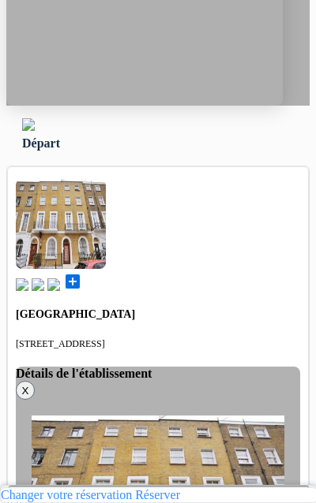
scroll to position [342, 0]
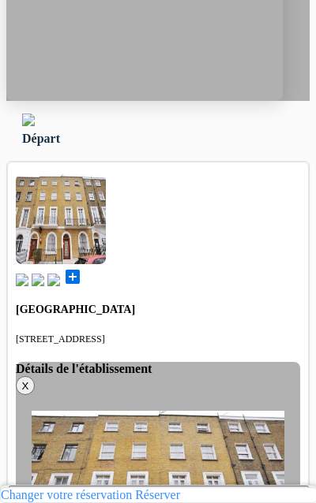
click at [170, 486] on button "Confirmer Loading..." at bounding box center [159, 494] width 300 height 17
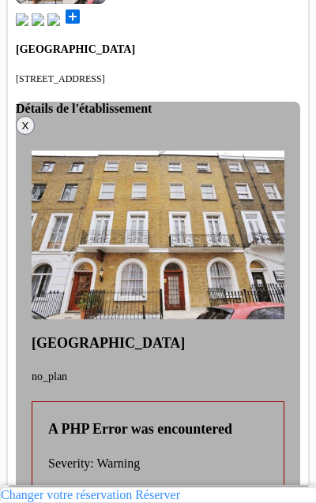
scroll to position [0, 0]
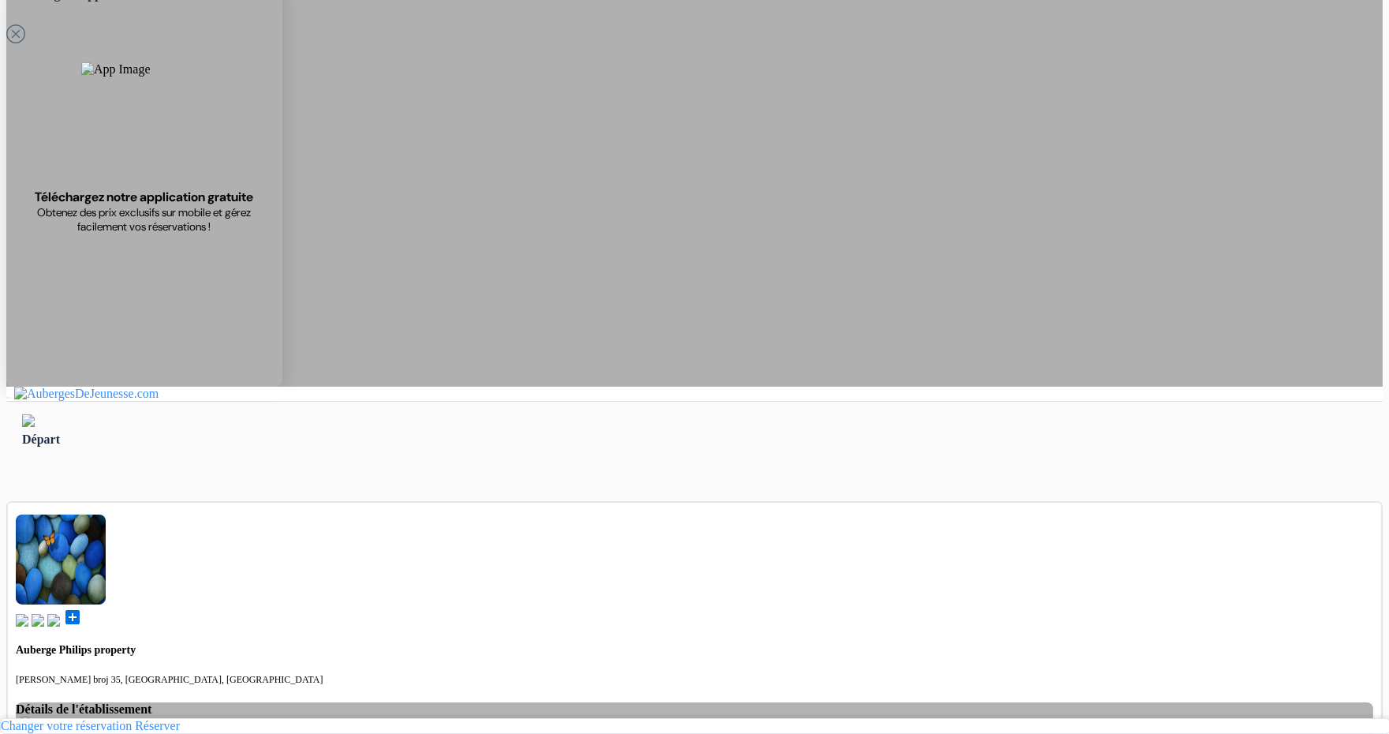
scroll to position [58, 0]
type input "Ardonit"
type input "saliji"
type input "[EMAIL_ADDRESS][DOMAIN_NAME]"
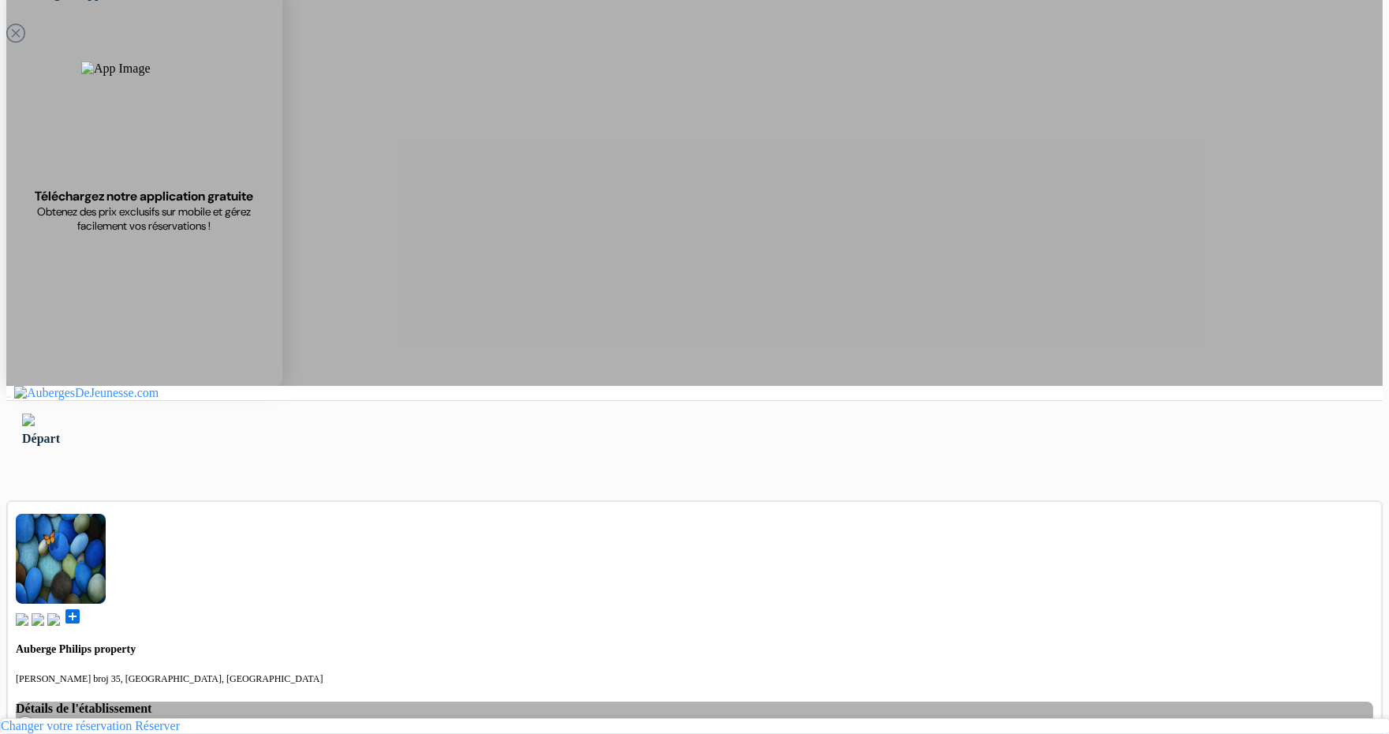
type input "070580897"
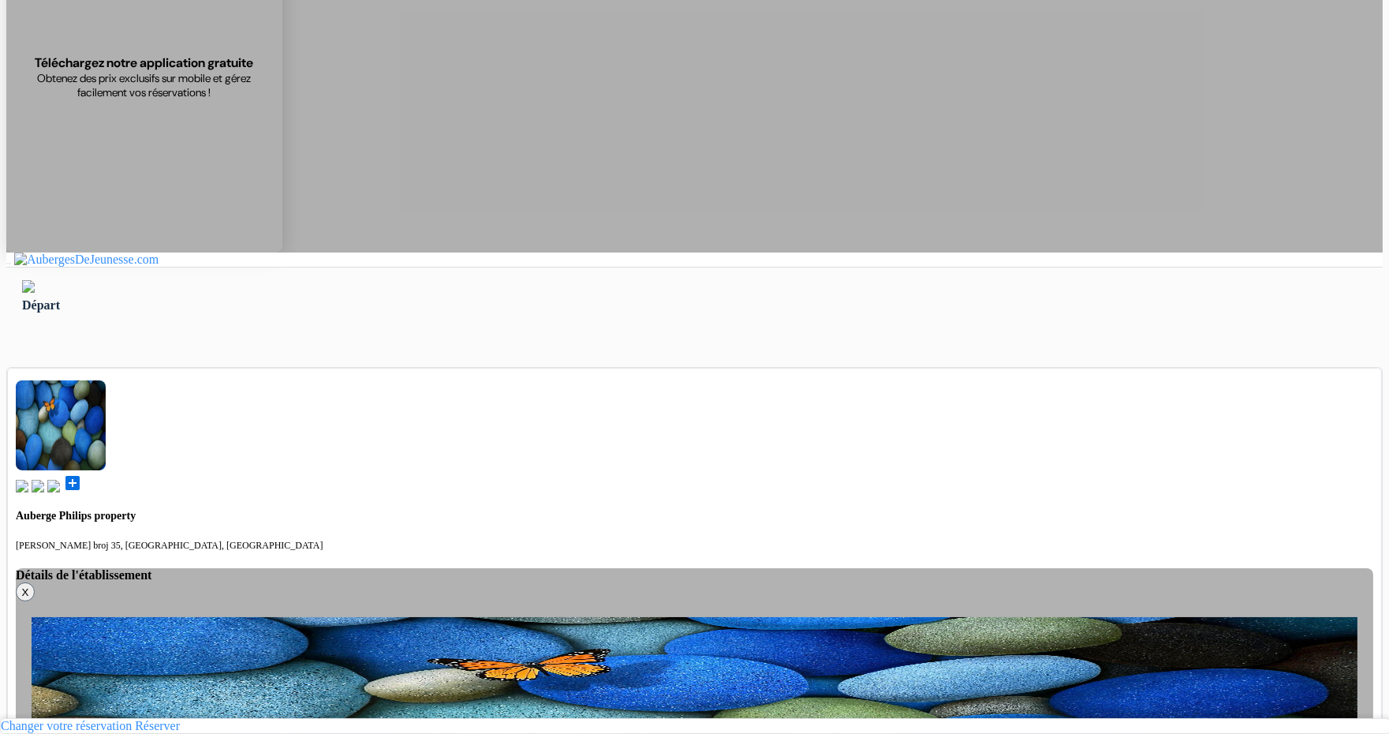
scroll to position [193, 0]
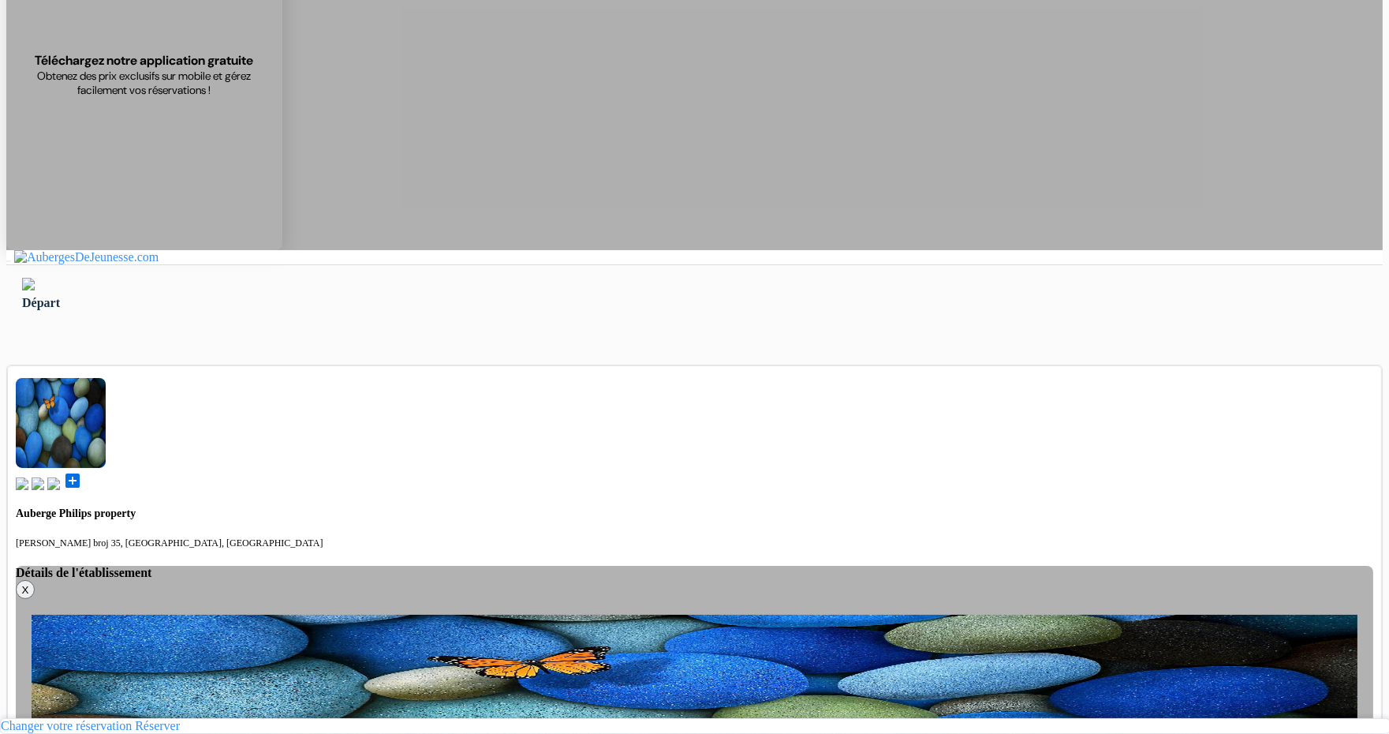
select select "8"
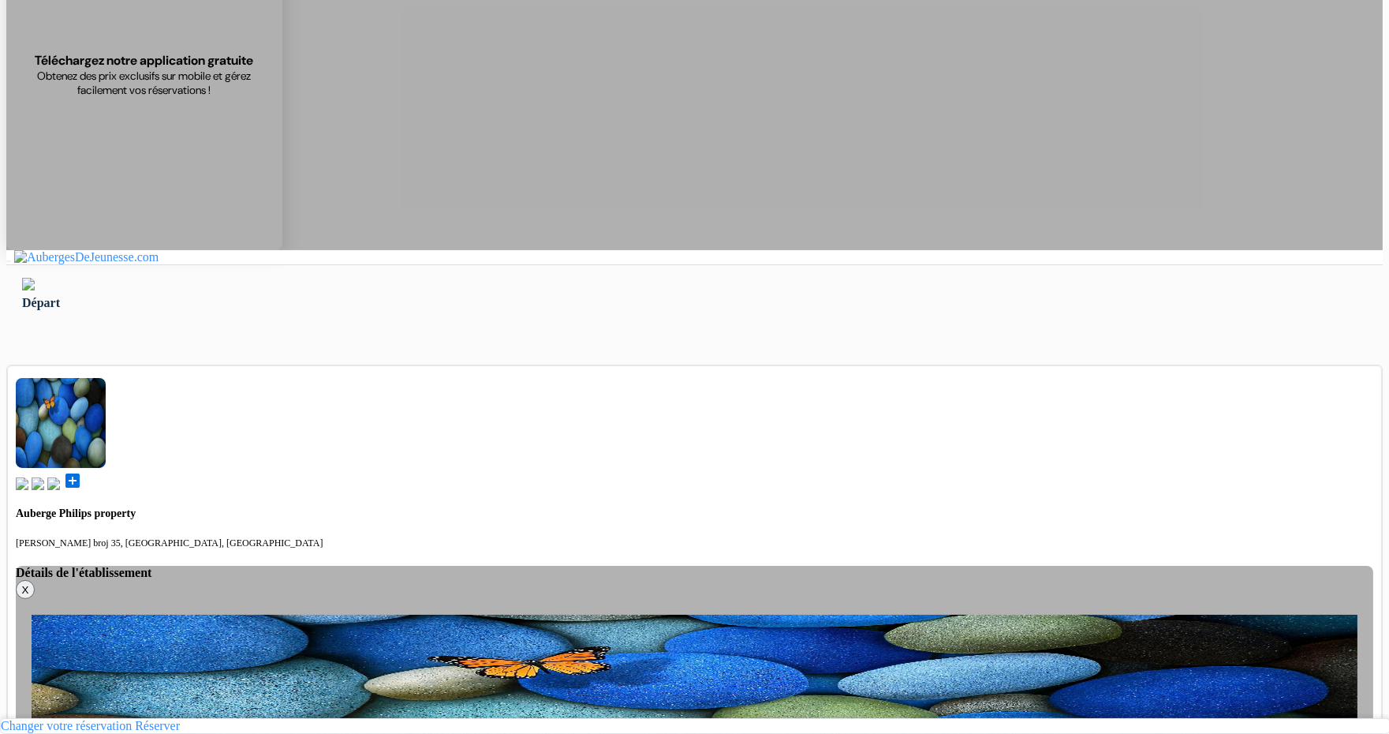
select select "10"
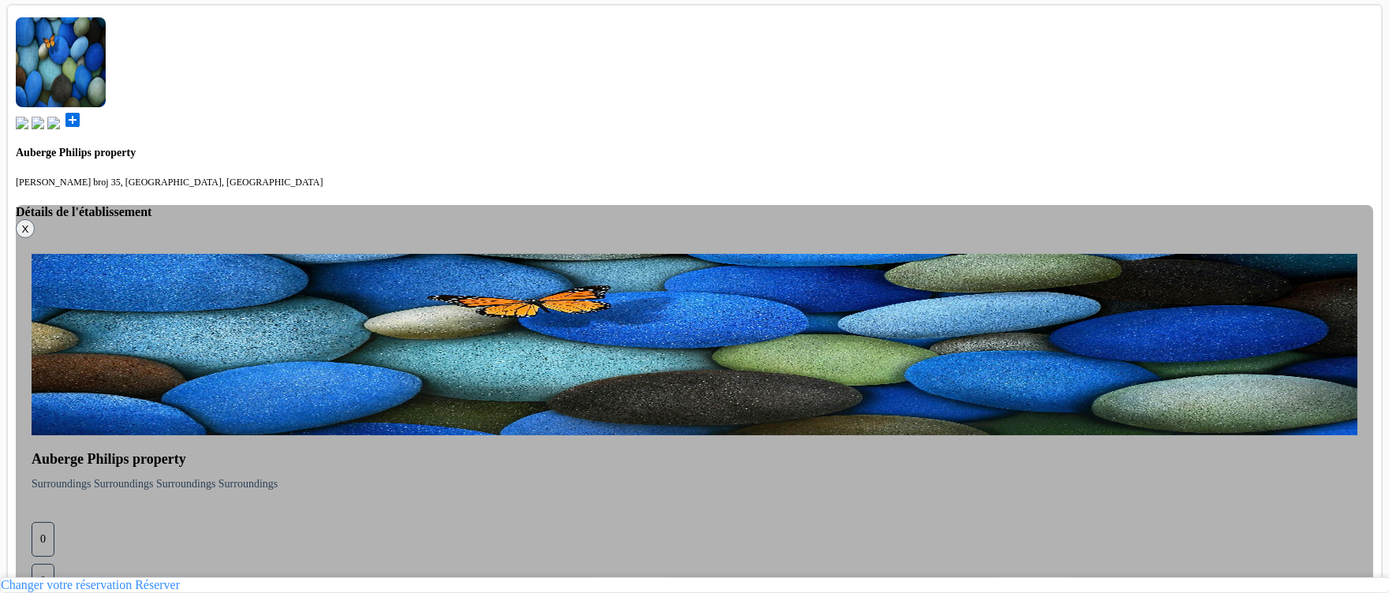
scroll to position [676, 0]
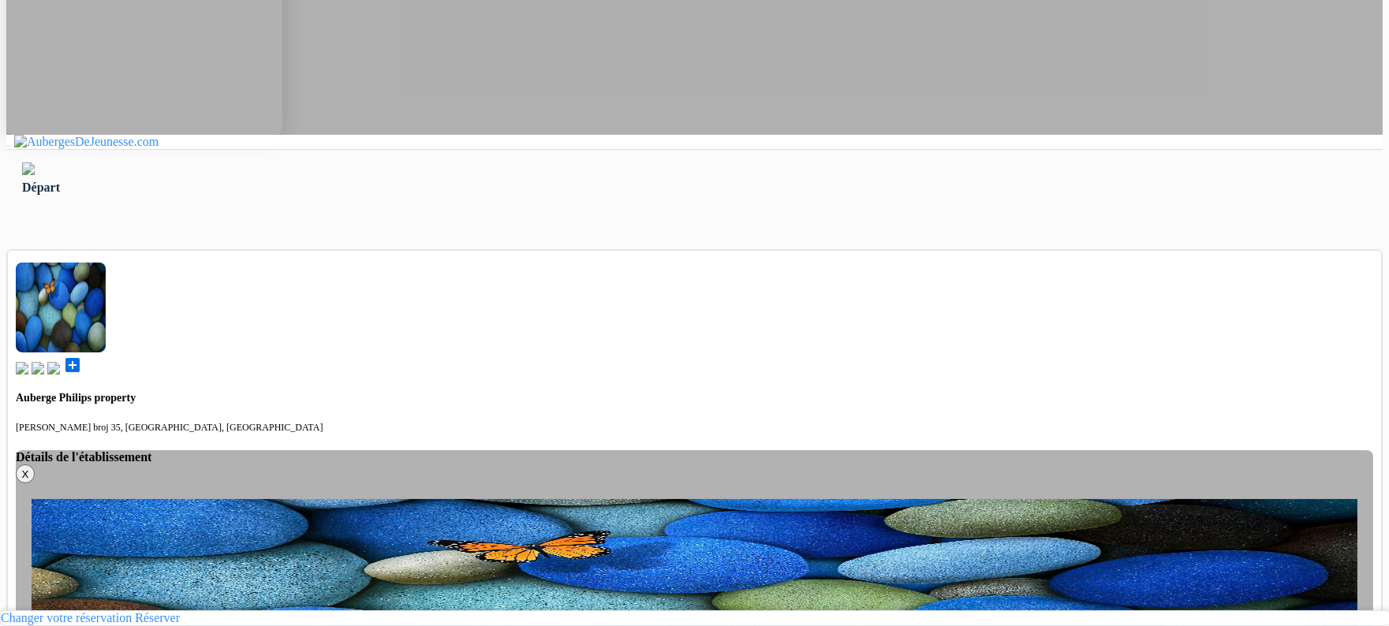
scroll to position [309, 0]
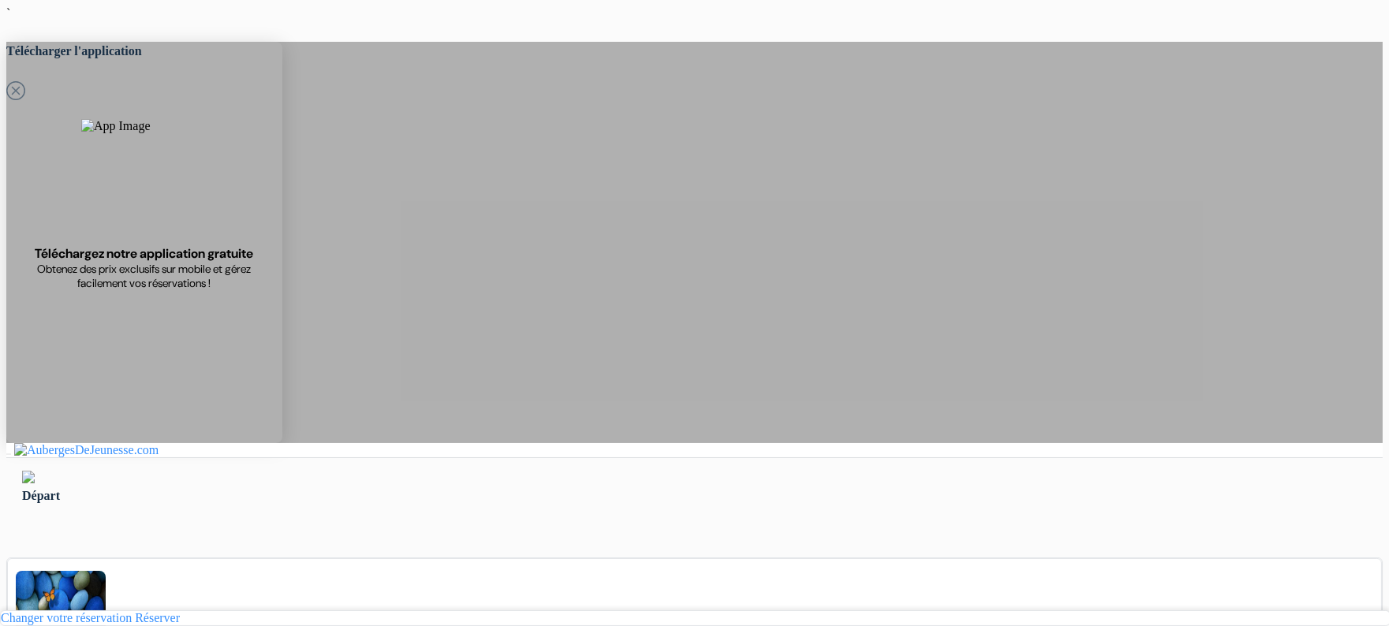
type input "Ardonit"
type input "saliji"
type input "[EMAIL_ADDRESS][DOMAIN_NAME]"
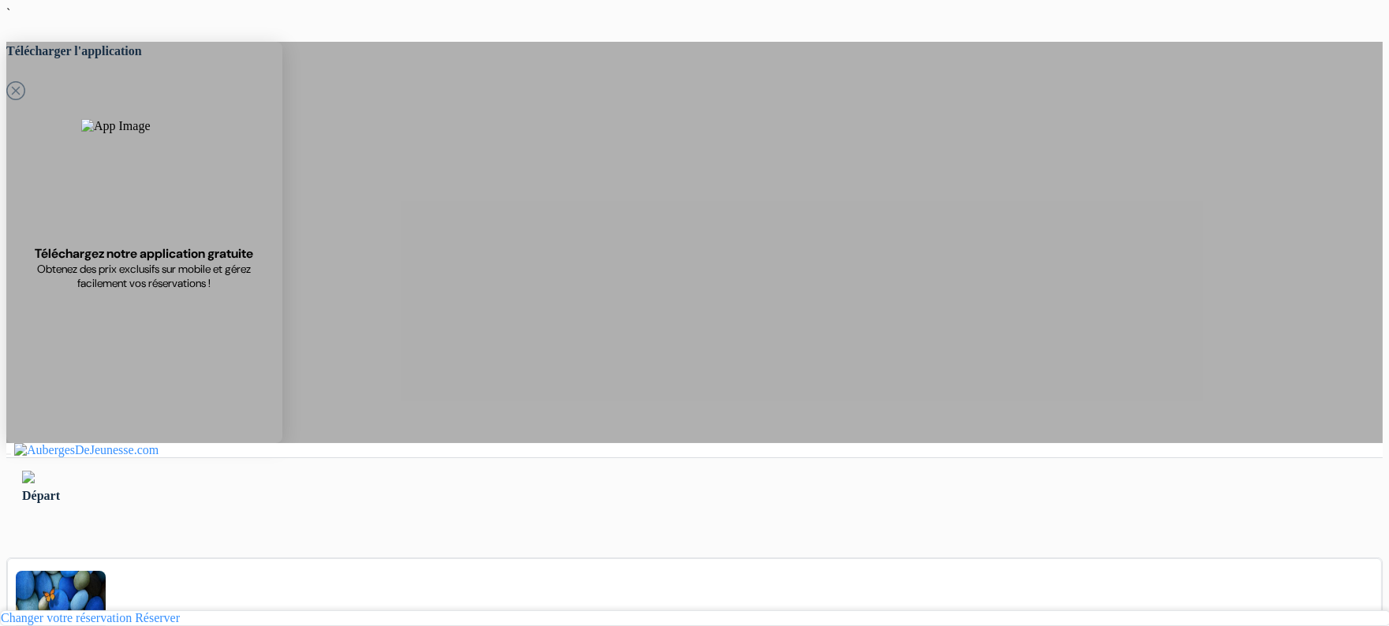
type input "070580897"
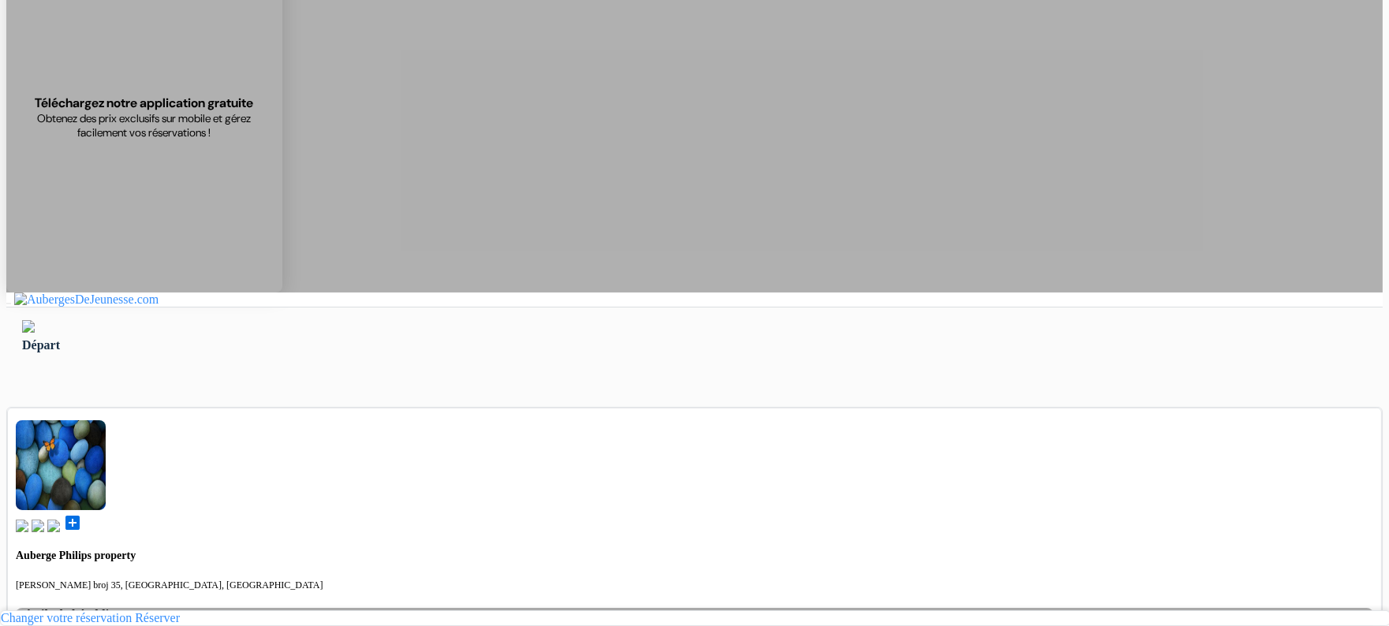
scroll to position [156, 0]
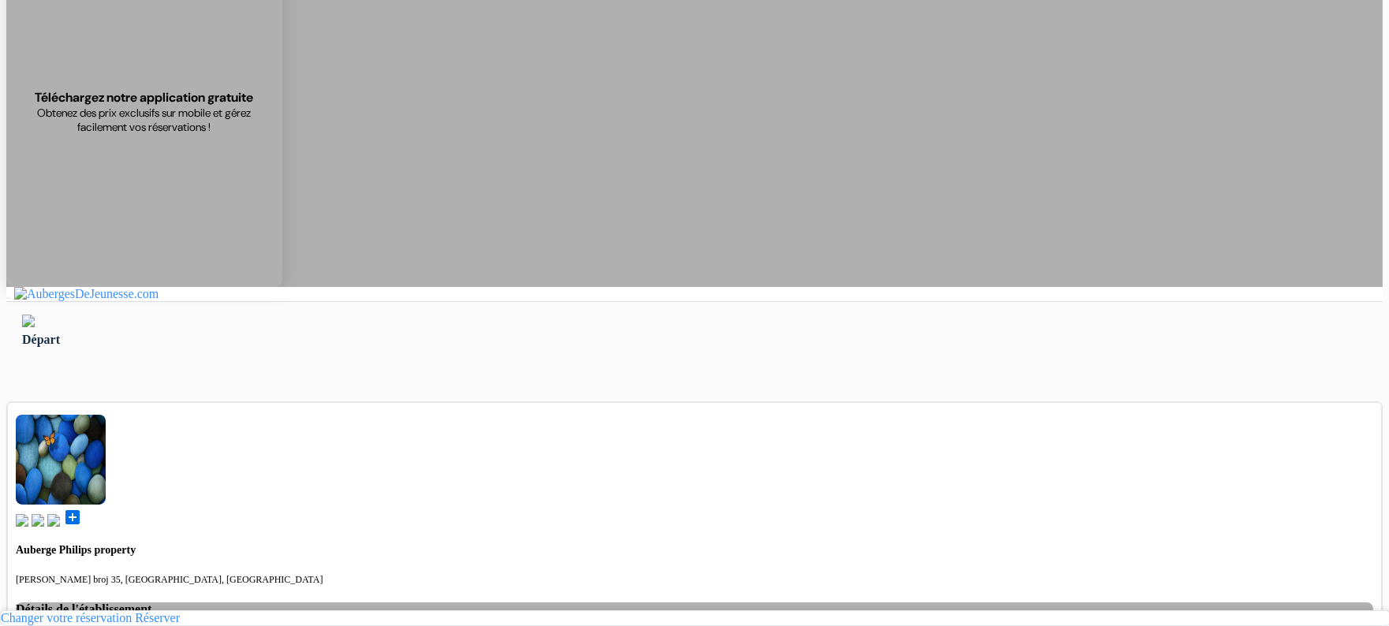
select select "5"
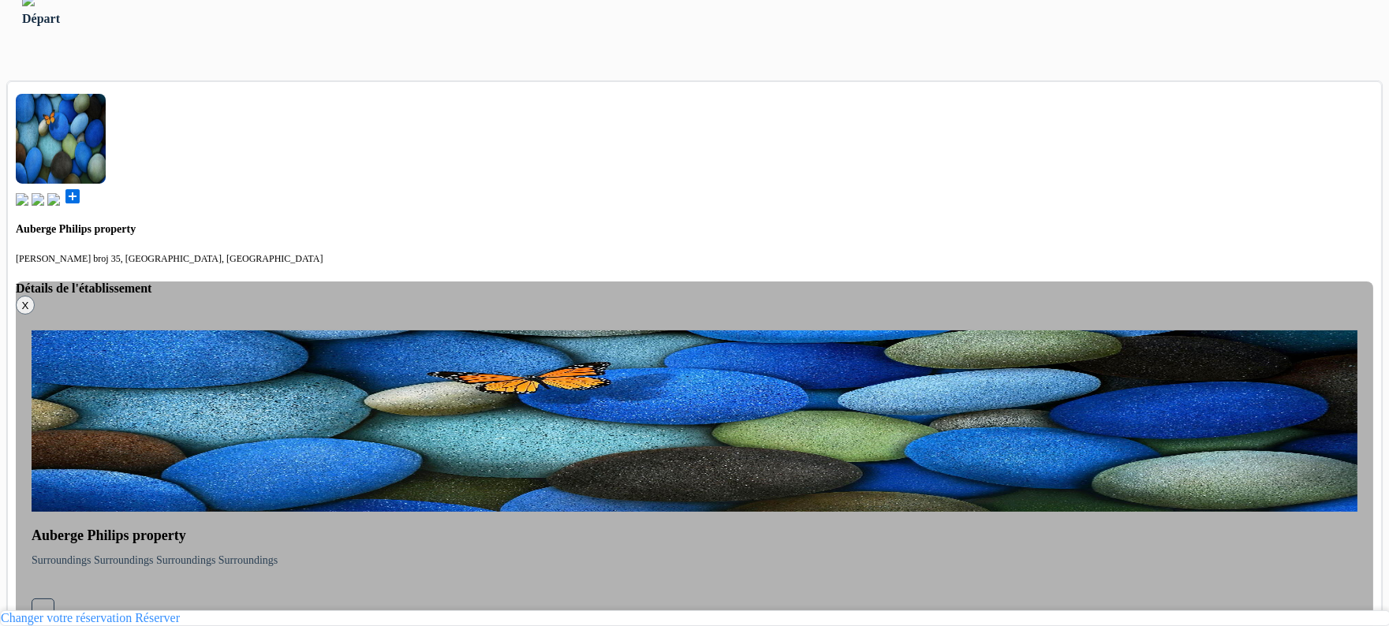
scroll to position [491, 0]
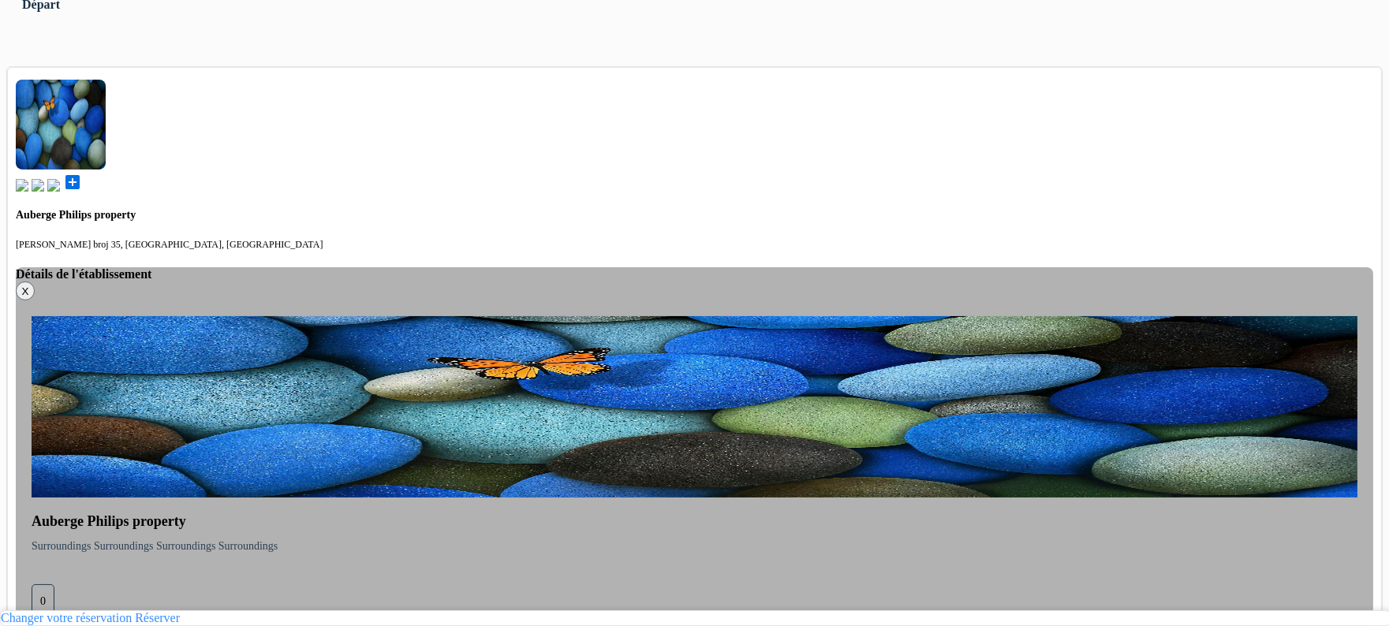
select select "6"
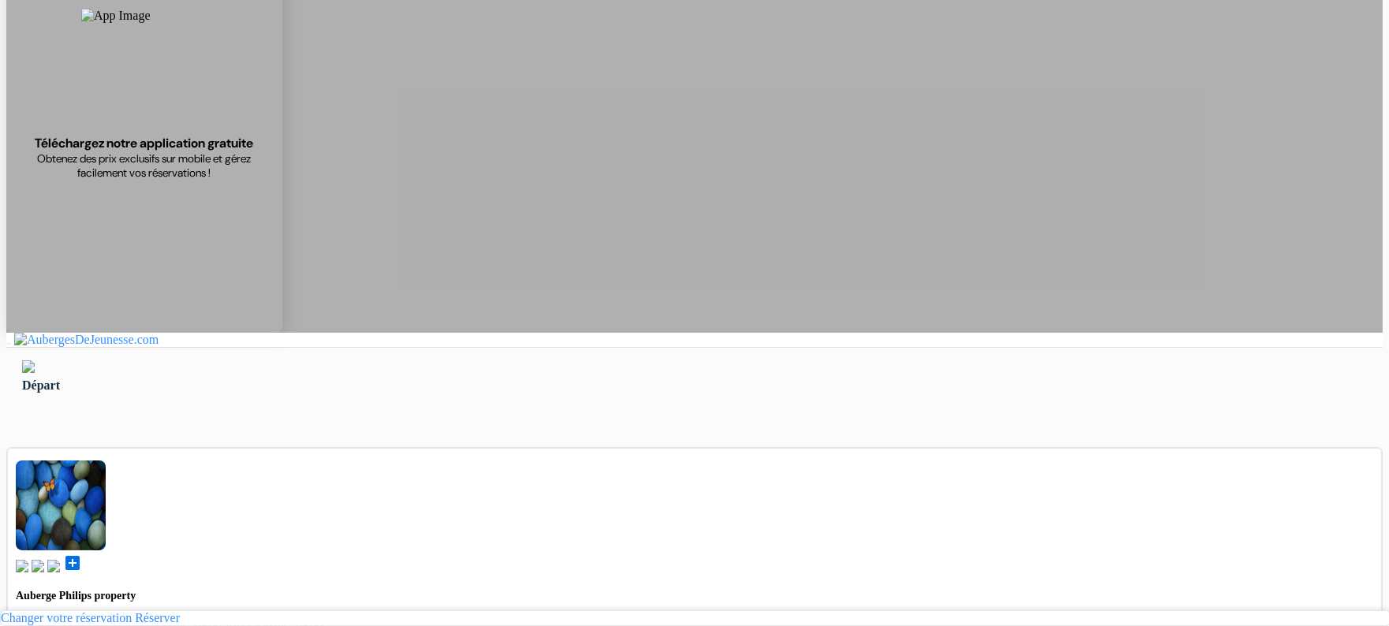
scroll to position [0, 0]
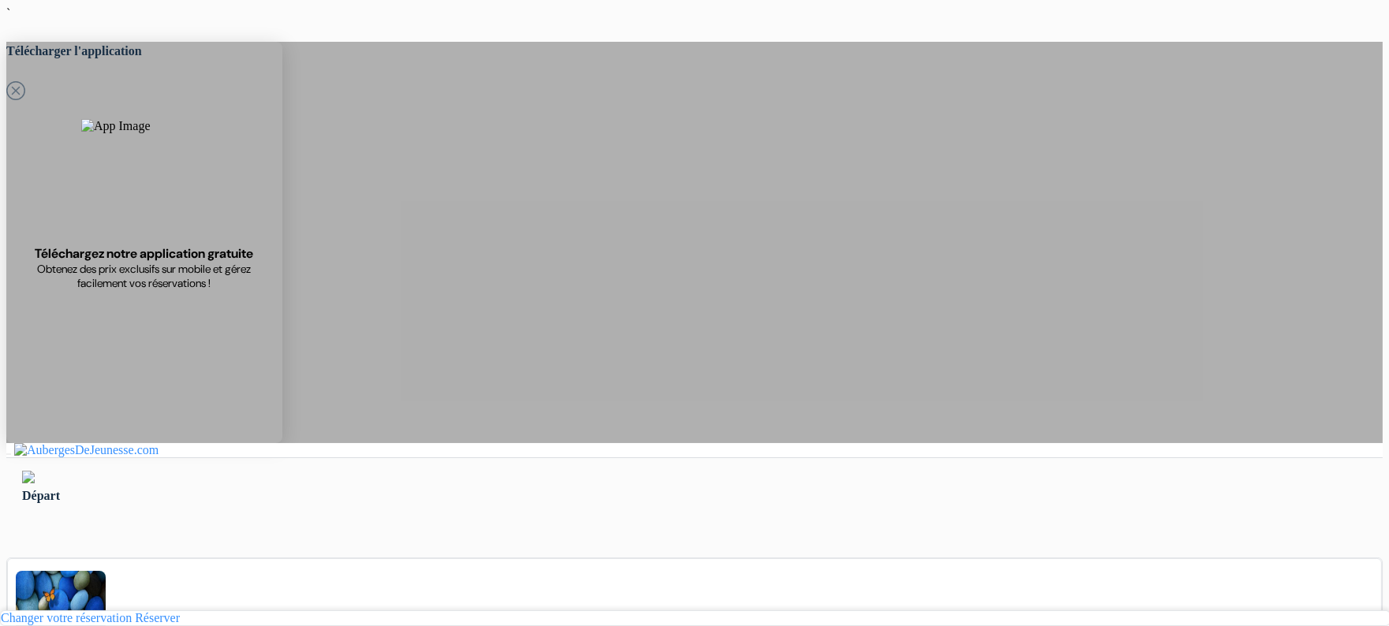
type input "Saliji"
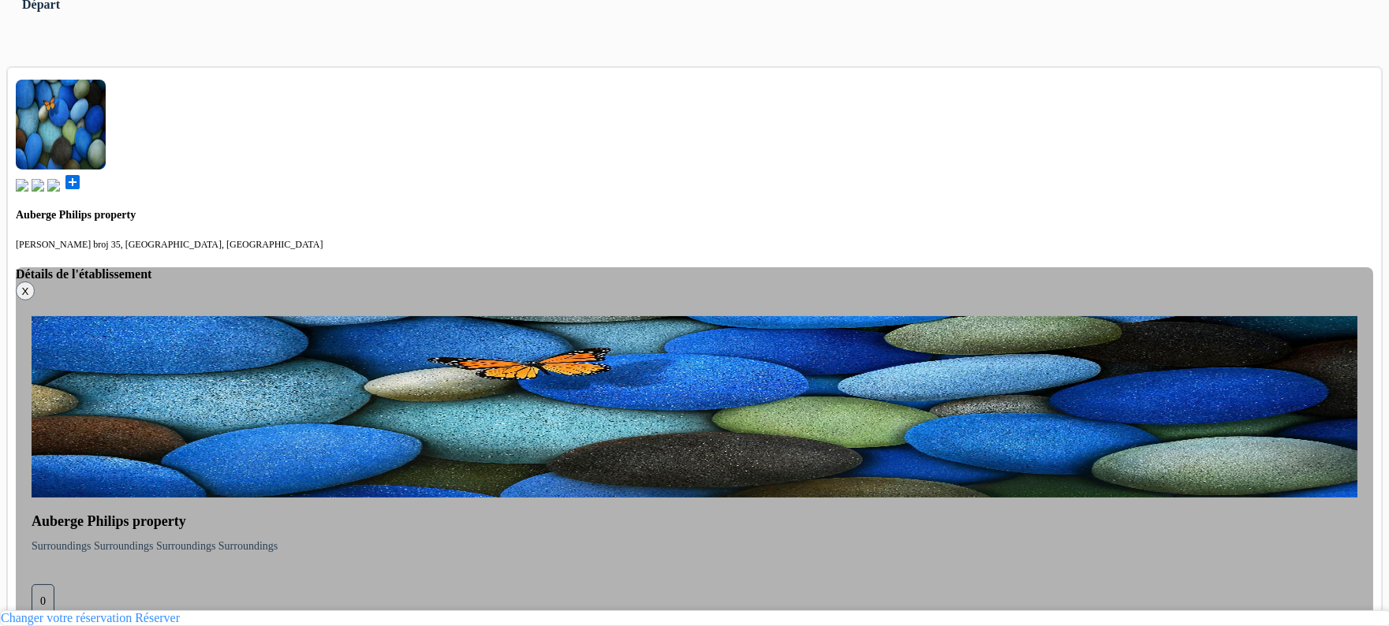
scroll to position [643, 0]
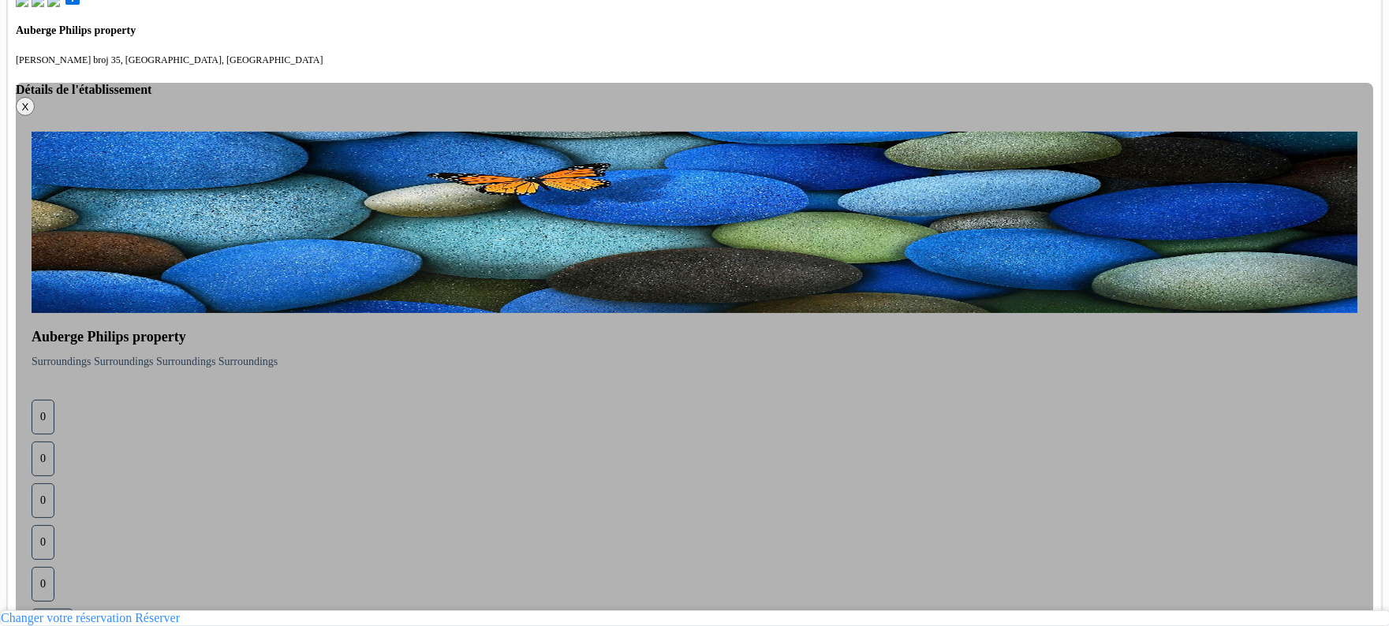
scroll to position [686, 0]
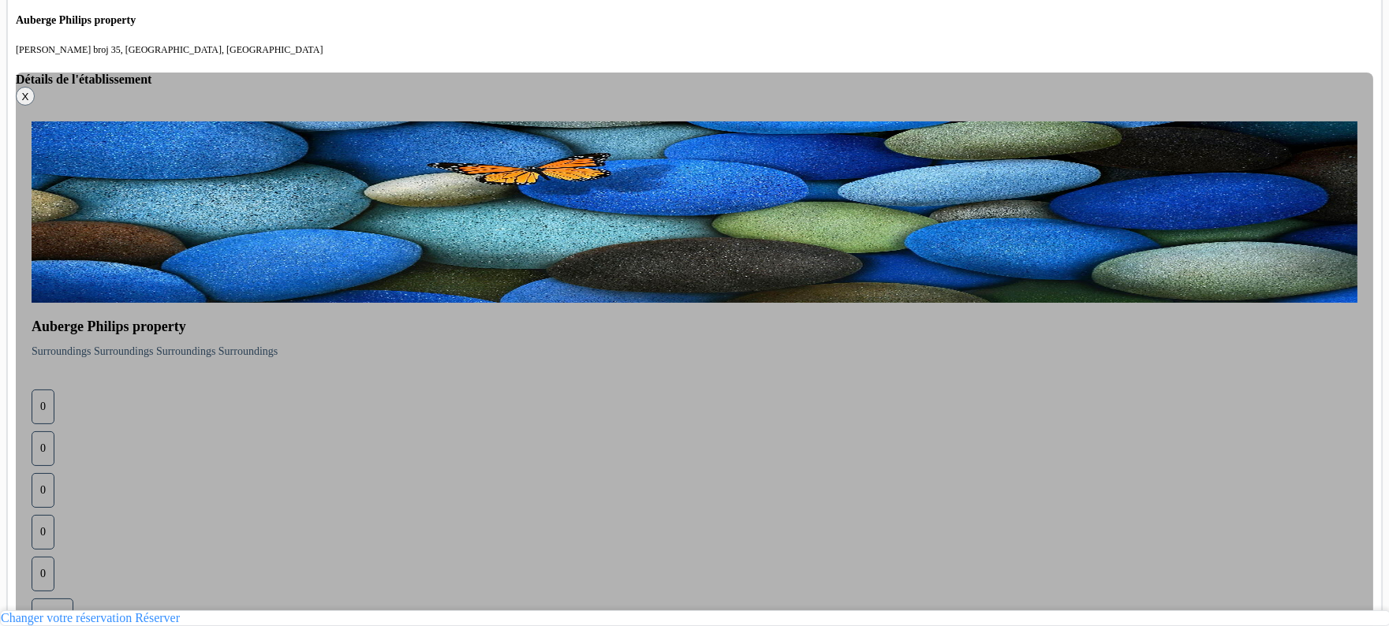
drag, startPoint x: 353, startPoint y: 142, endPoint x: 767, endPoint y: 289, distance: 440.1
drag, startPoint x: 767, startPoint y: 289, endPoint x: 348, endPoint y: 135, distance: 446.9
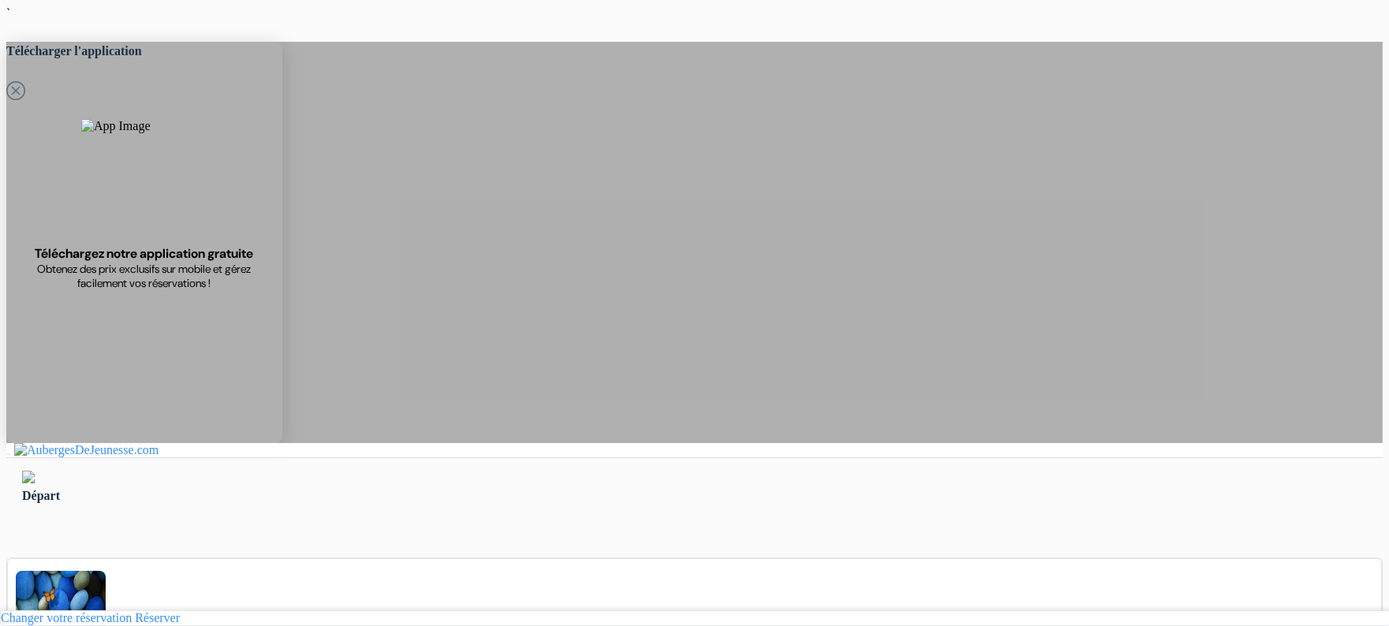
type input "Ardonit"
type input "saliji"
type input "[EMAIL_ADDRESS][DOMAIN_NAME]"
type input "070580897"
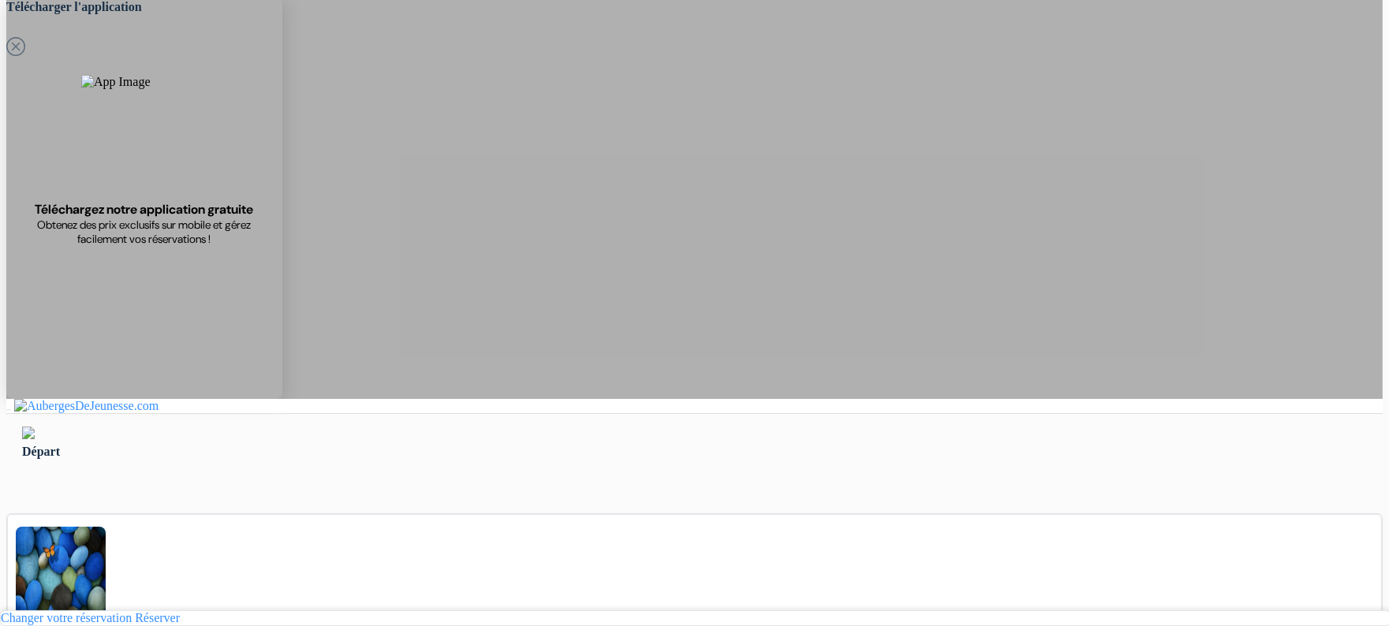
scroll to position [45, 0]
type input "Saliji"
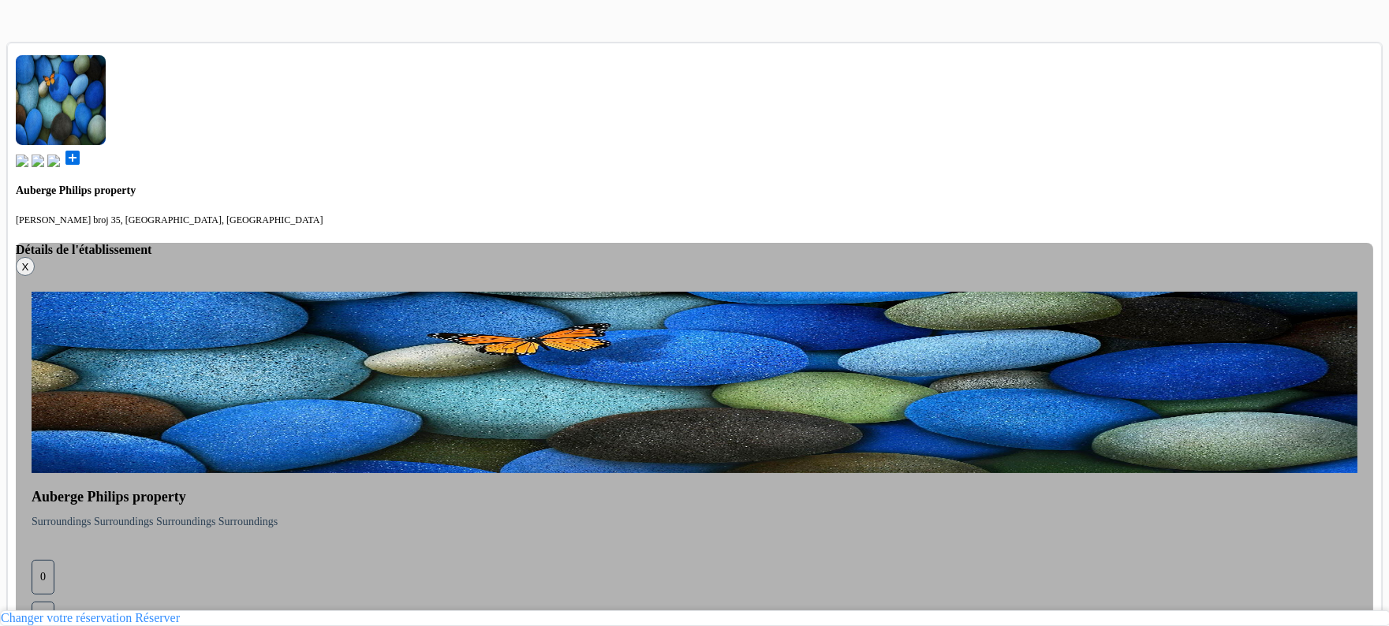
scroll to position [643, 0]
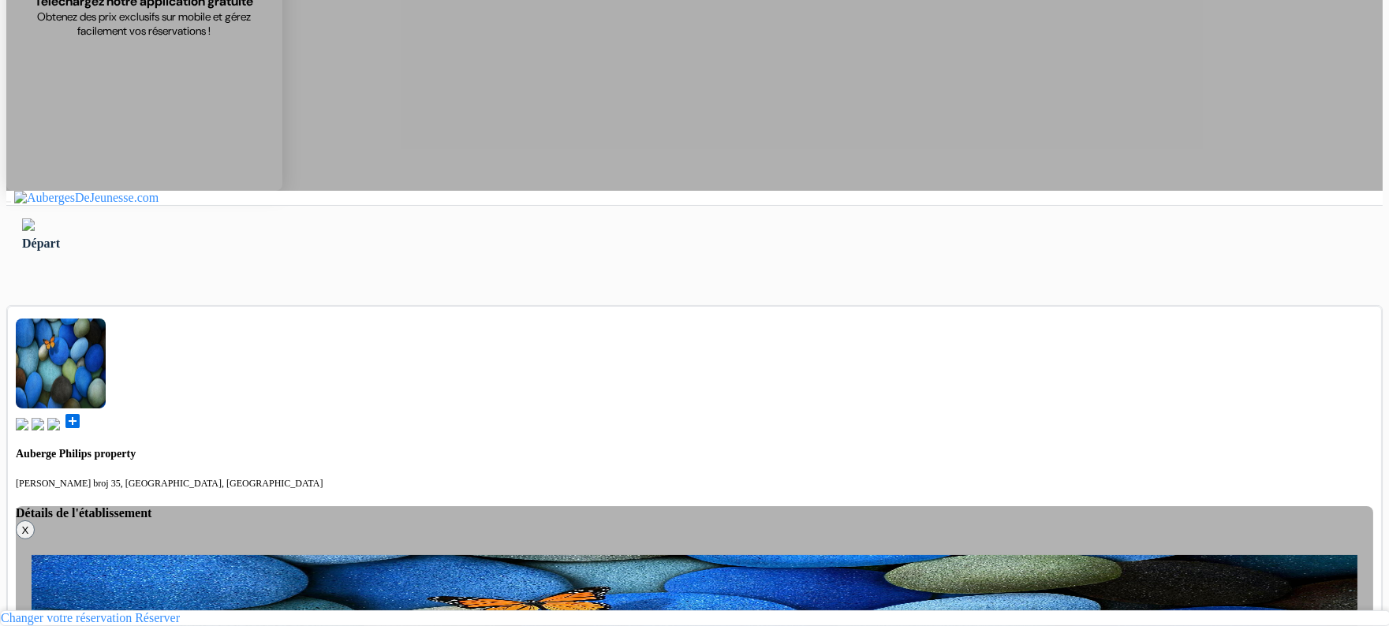
scroll to position [252, 0]
select select "3"
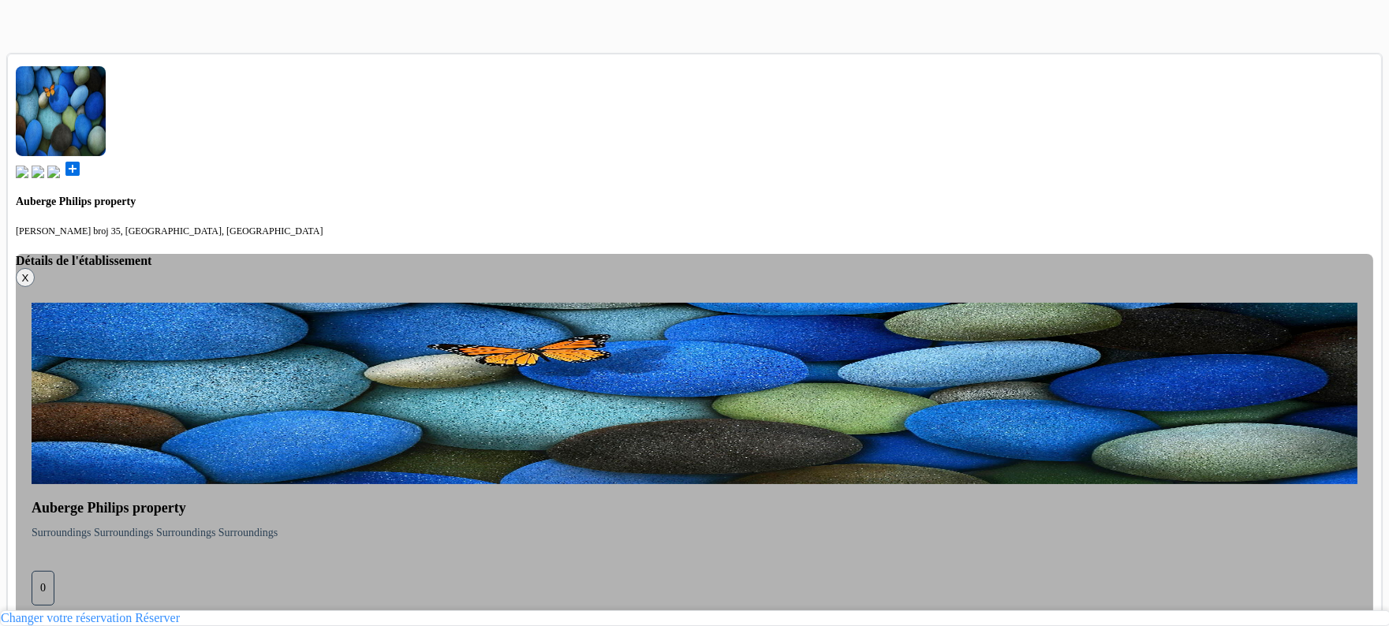
scroll to position [483, 0]
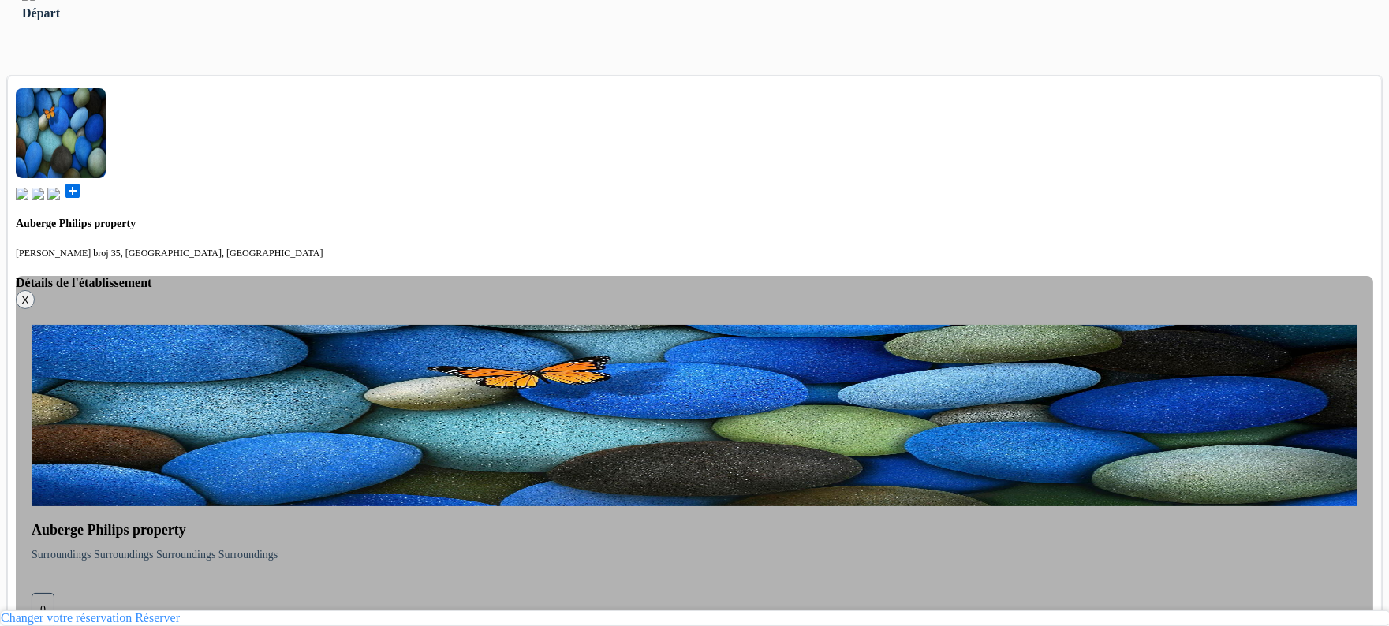
select select "3"
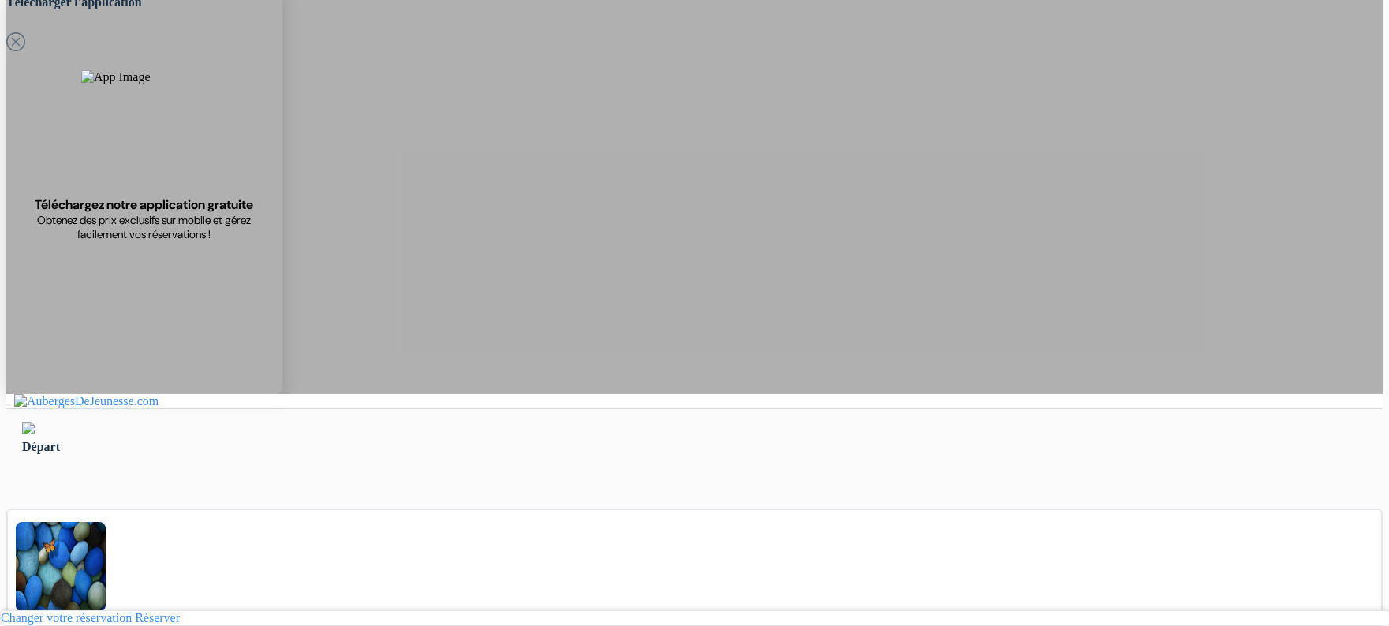
scroll to position [69, 0]
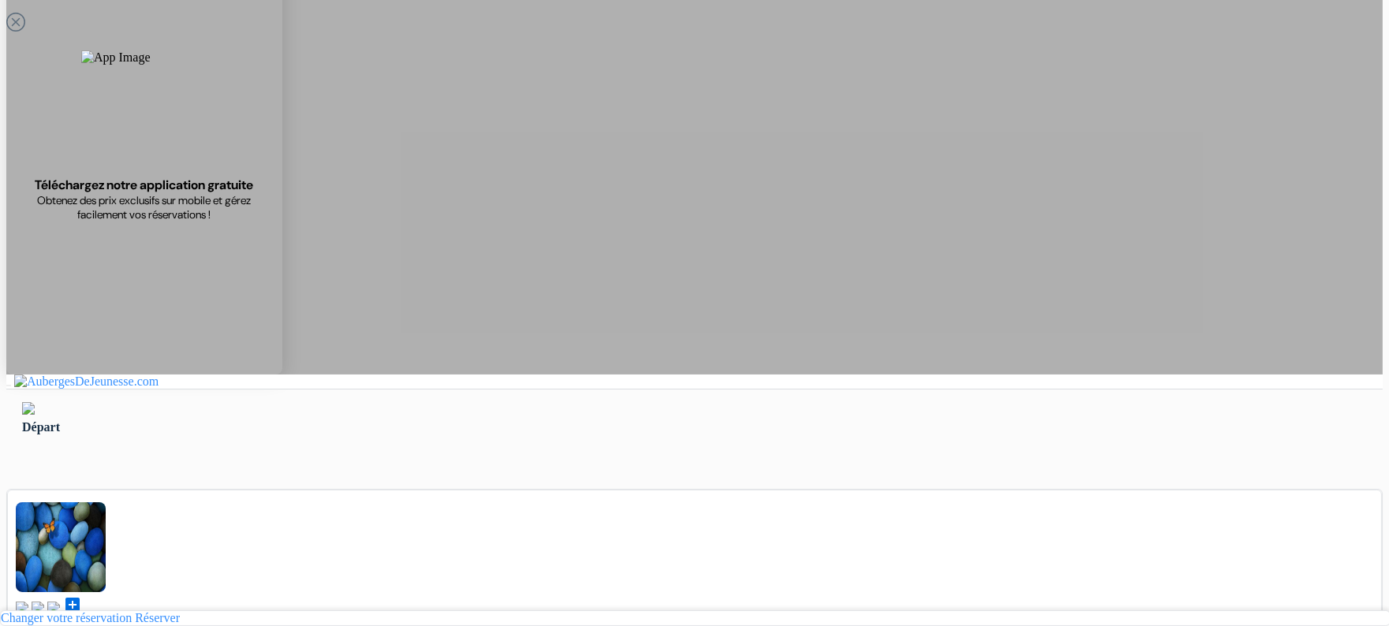
type input "Ardonit"
type input "saliji"
type input "[EMAIL_ADDRESS][DOMAIN_NAME]"
type input "+389 70 580 897"
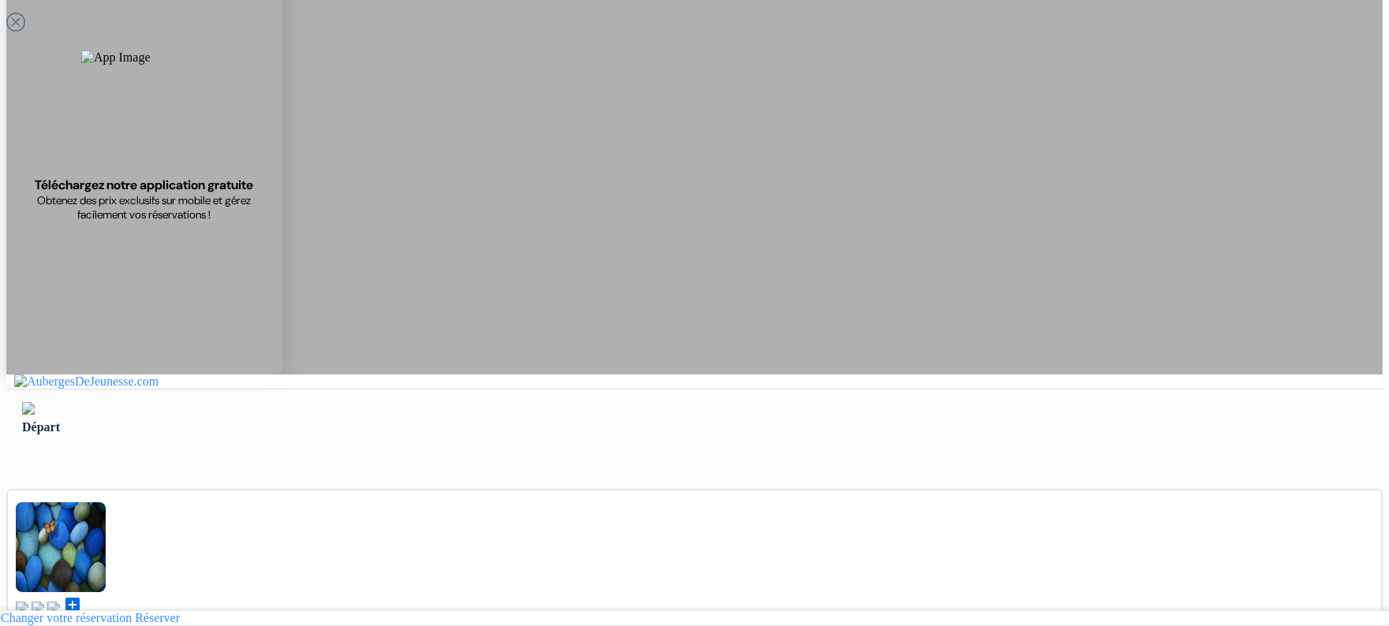
type input "Saliji"
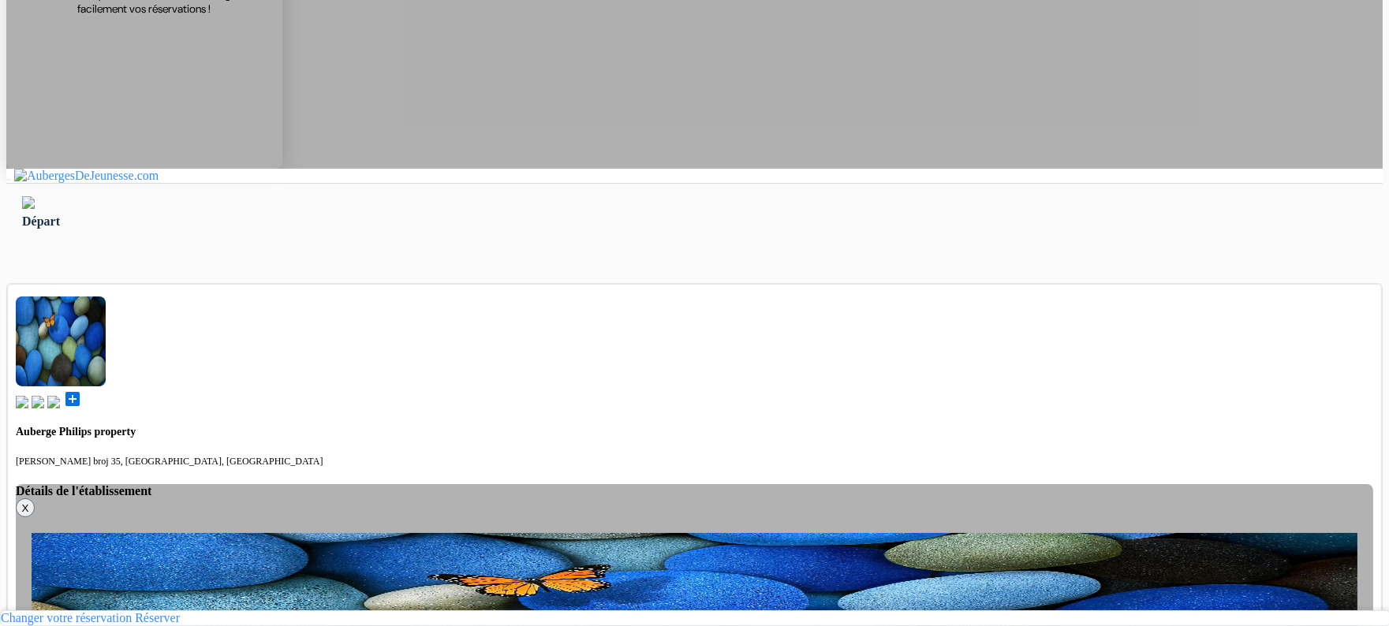
scroll to position [316, 0]
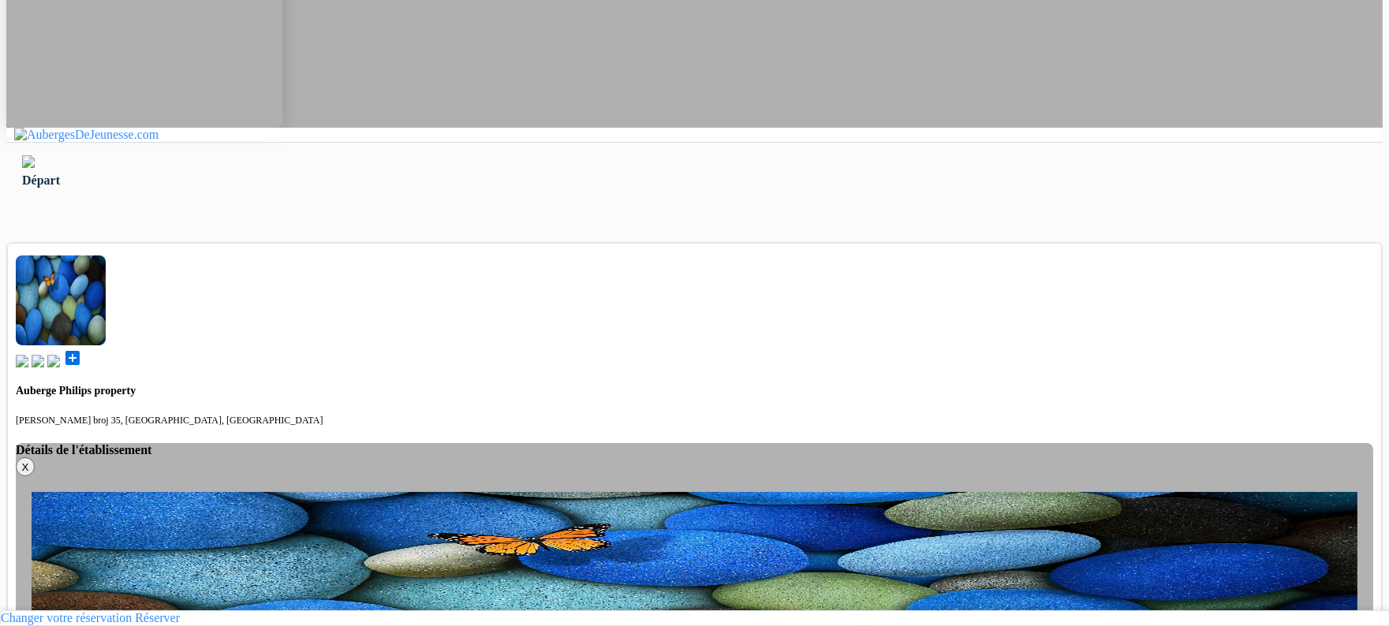
select select "3"
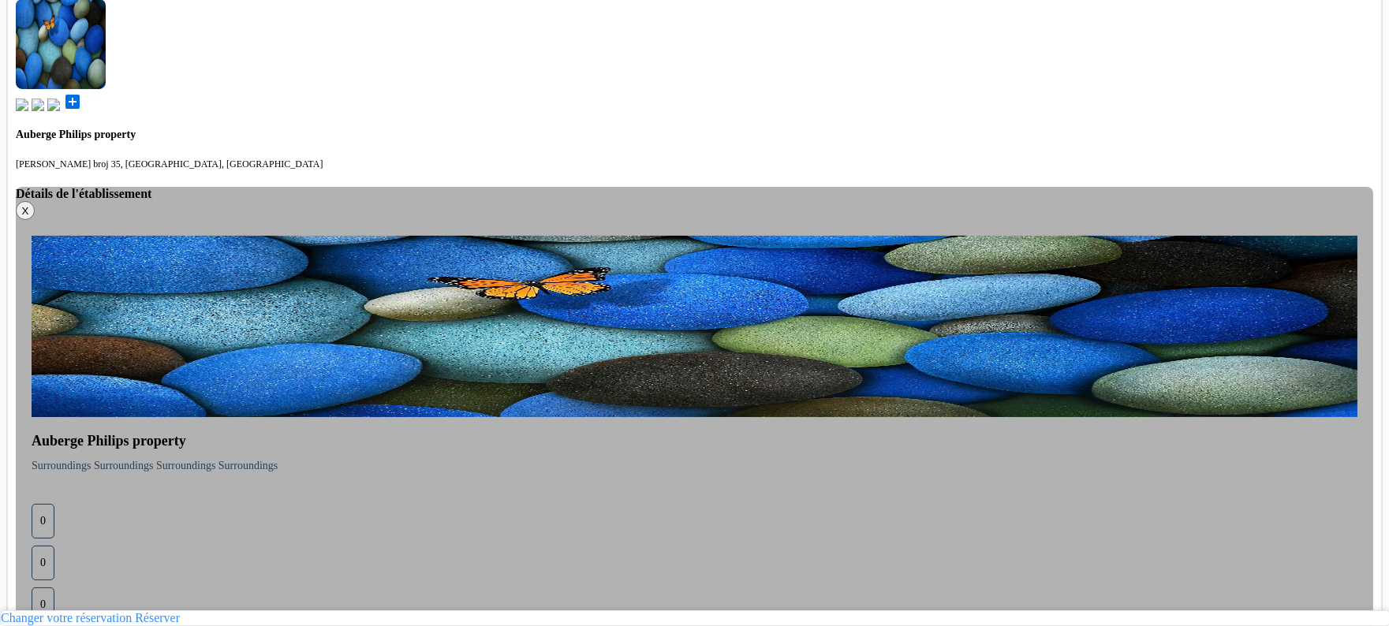
scroll to position [643, 0]
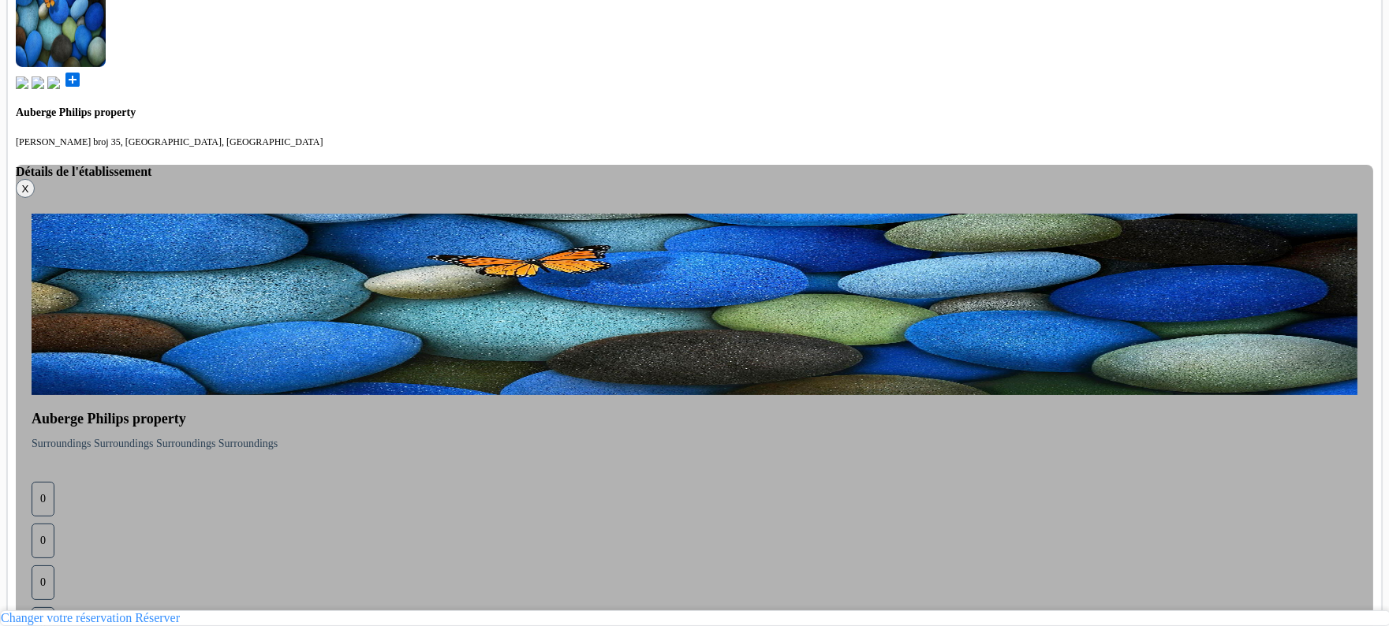
scroll to position [643, 0]
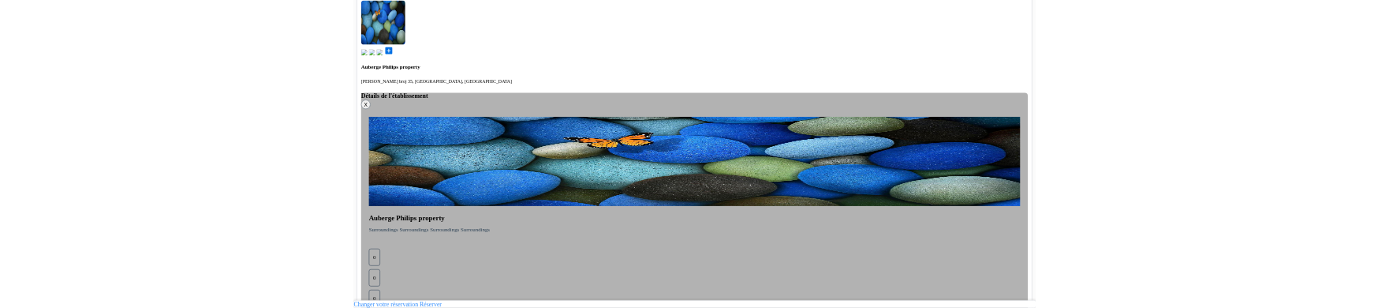
scroll to position [569, 0]
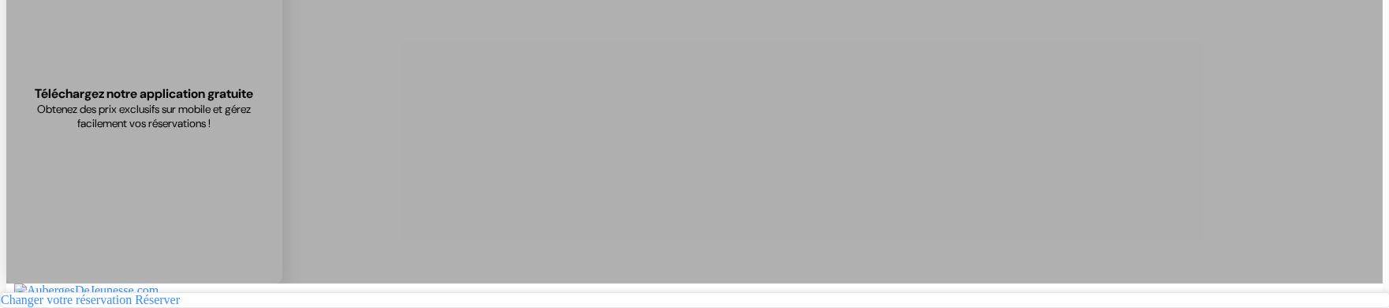
scroll to position [156, 0]
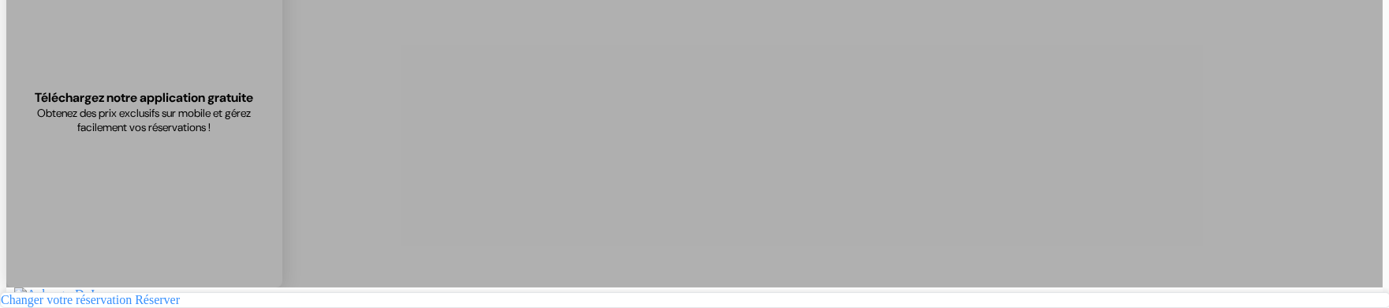
type input "Ardonit"
type input "saliji"
type input "[EMAIL_ADDRESS][DOMAIN_NAME]"
type input "070580897"
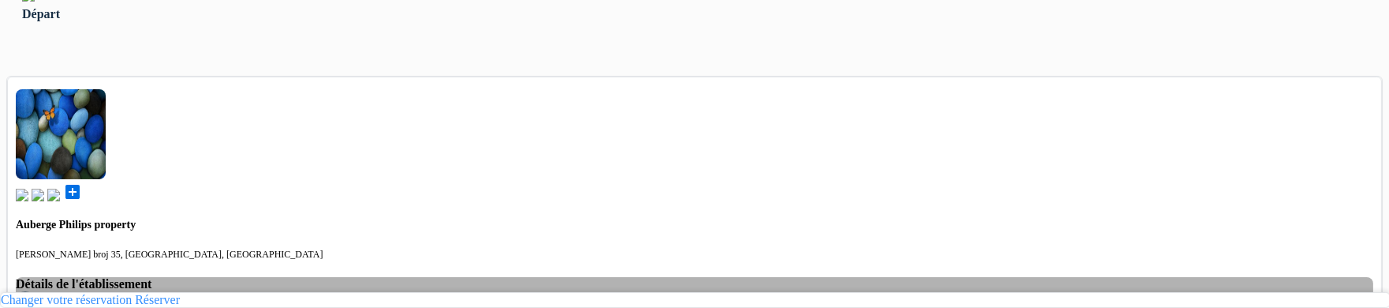
scroll to position [483, 0]
select select "4"
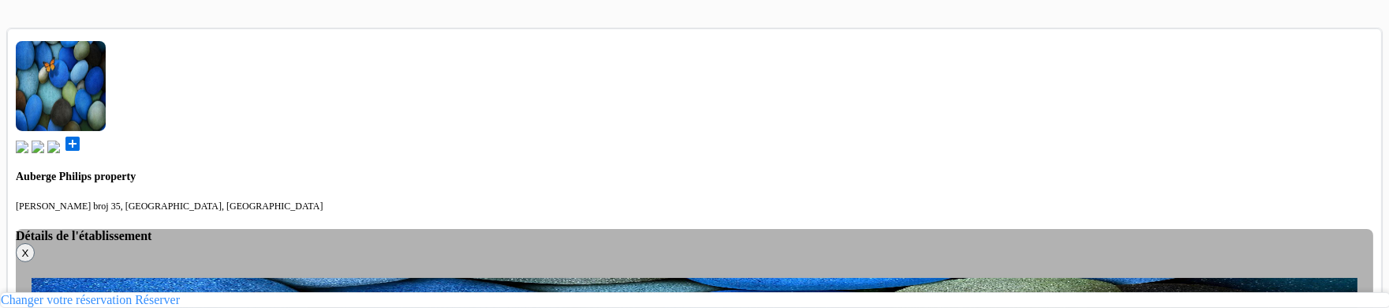
scroll to position [531, 0]
select select "4"
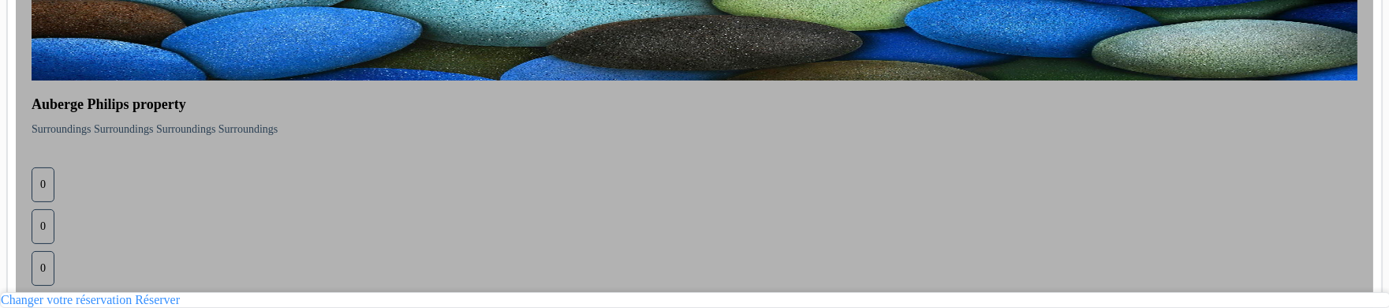
scroll to position [971, 0]
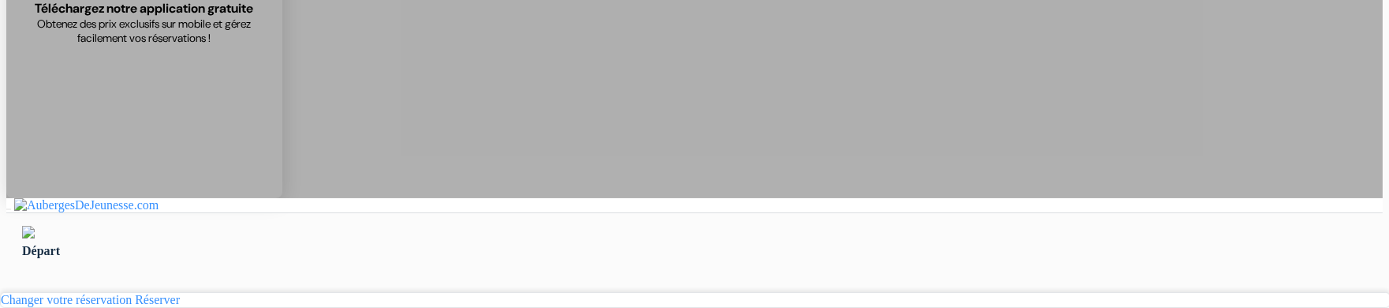
scroll to position [267, 0]
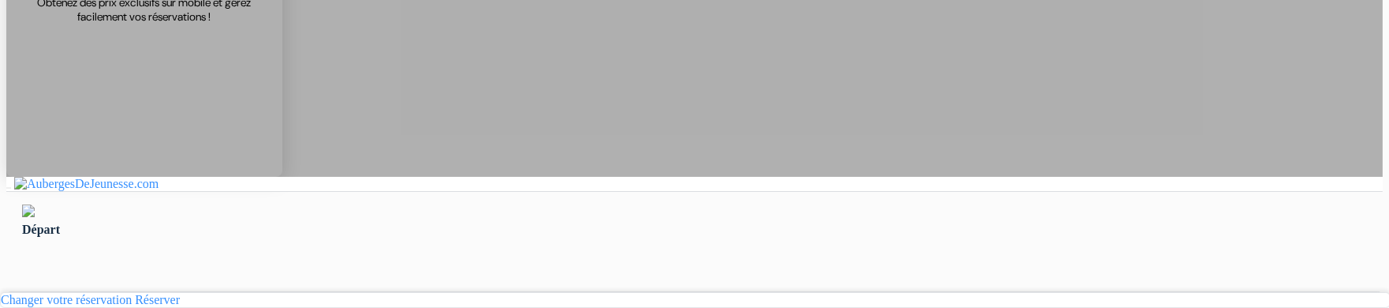
type input "Ardonit"
type input "saliji"
type input "[EMAIL_ADDRESS][DOMAIN_NAME]"
type input "070580897"
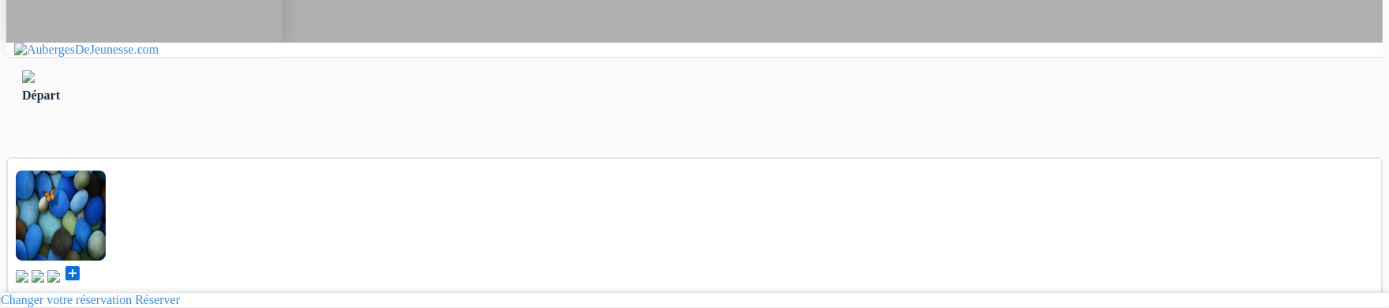
scroll to position [414, 0]
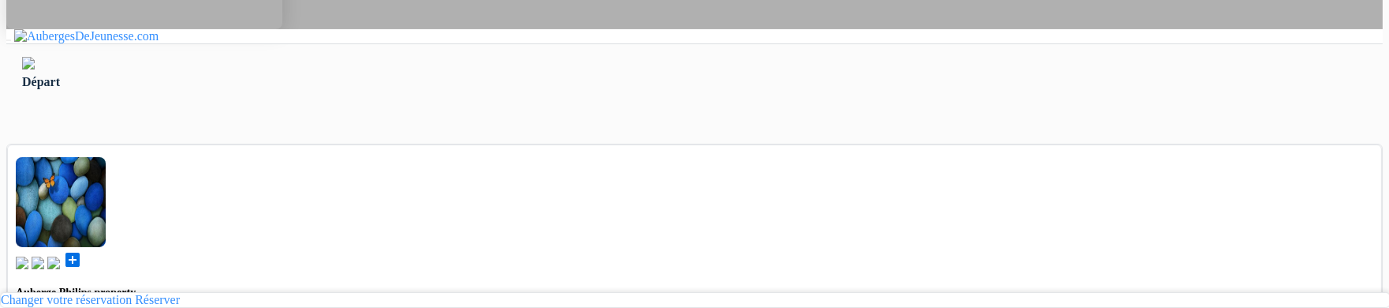
select select "4"
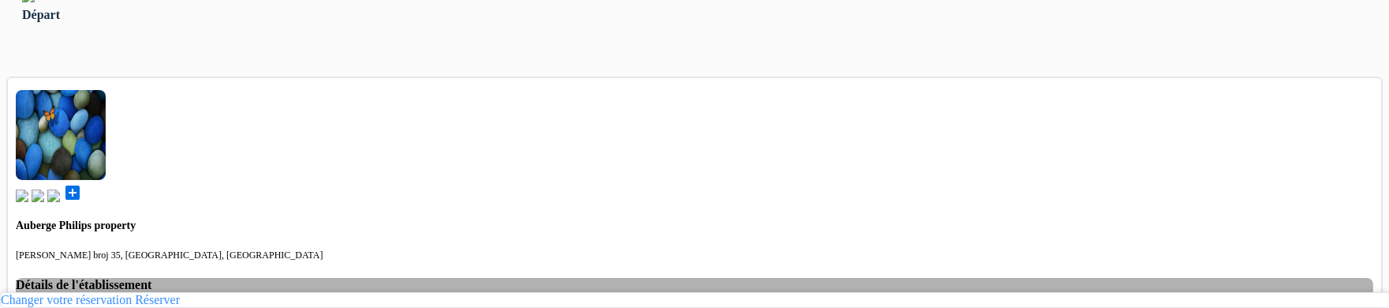
scroll to position [486, 0]
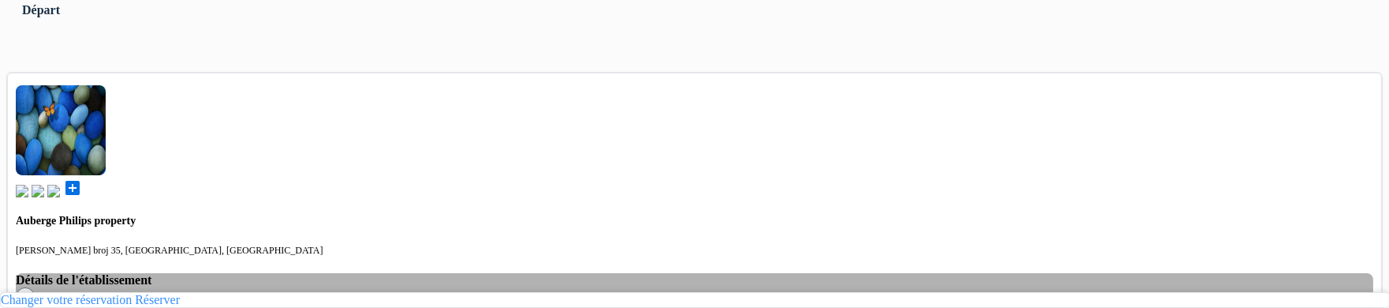
select select "2"
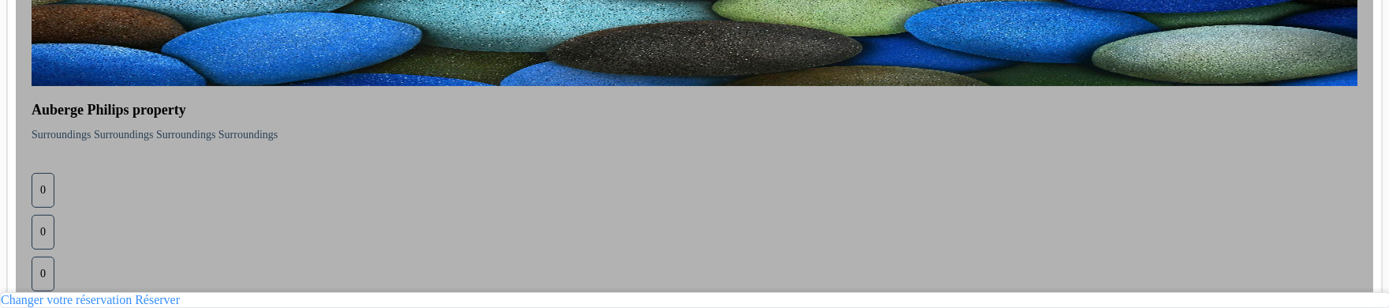
scroll to position [962, 0]
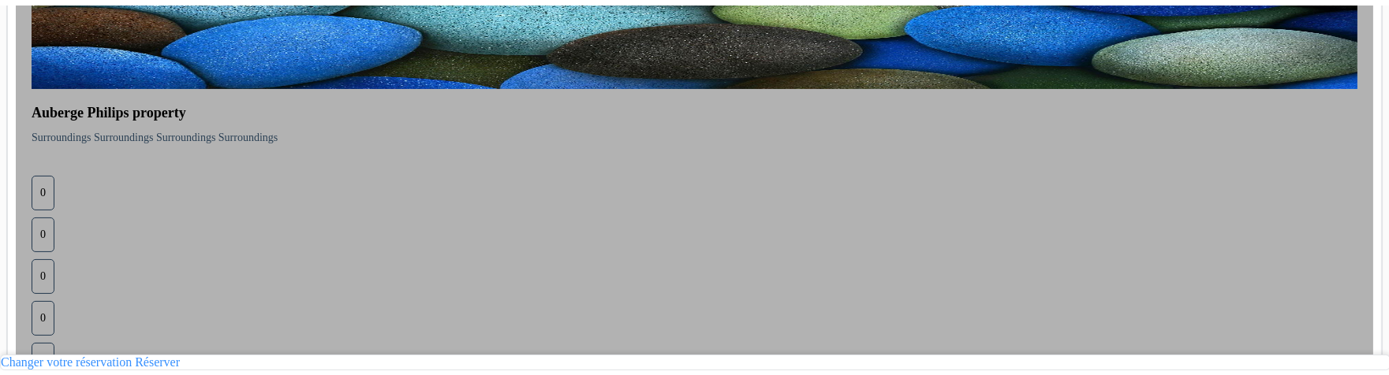
scroll to position [895, 0]
